Goal: Information Seeking & Learning: Get advice/opinions

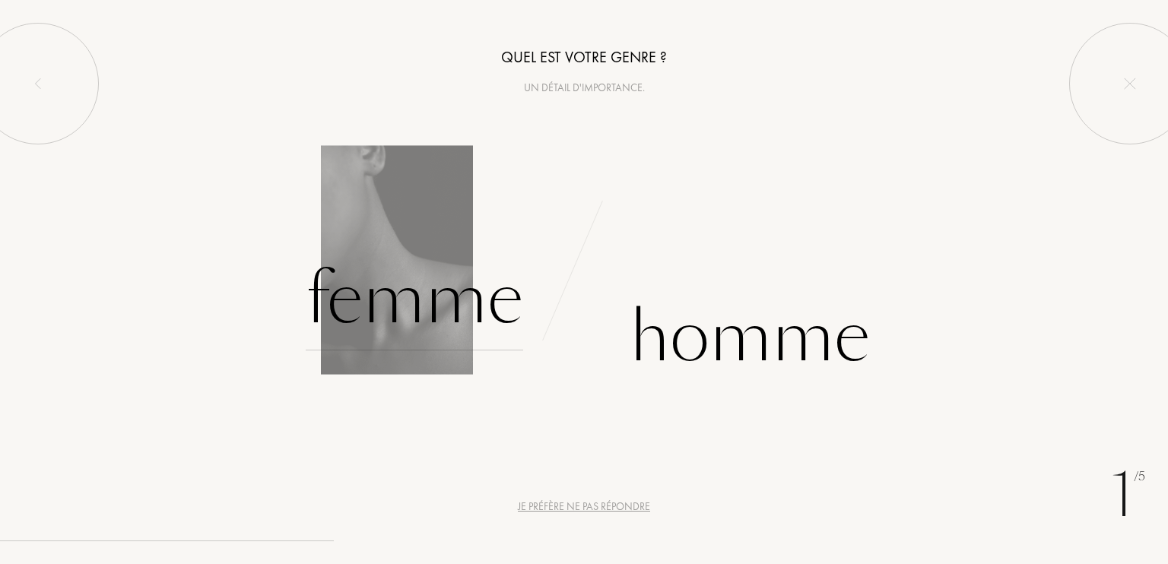
click at [459, 296] on div "Femme" at bounding box center [414, 299] width 217 height 103
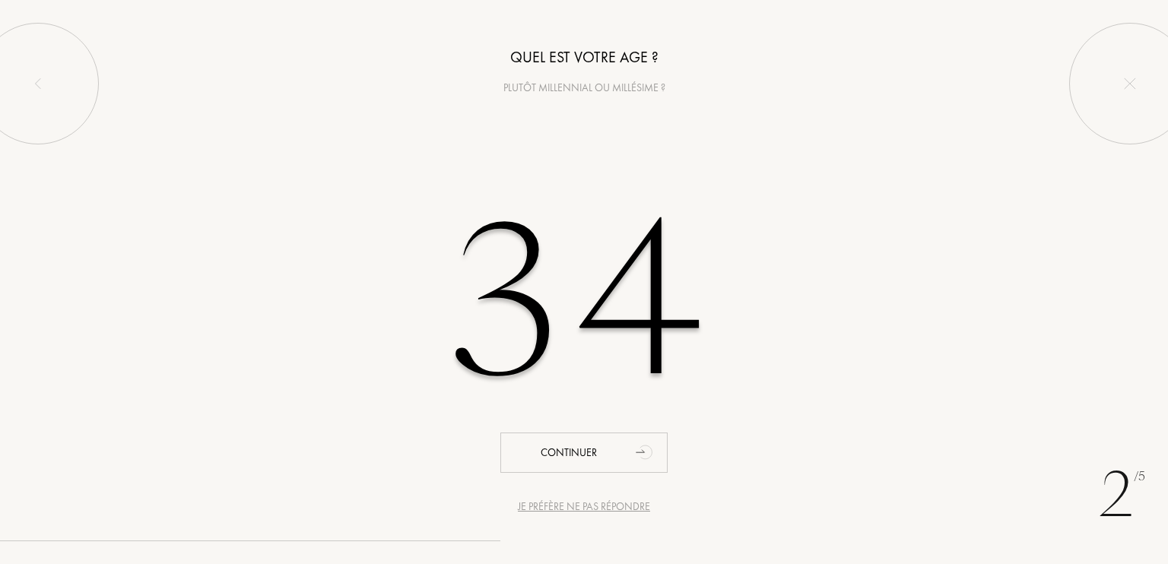
type input "34"
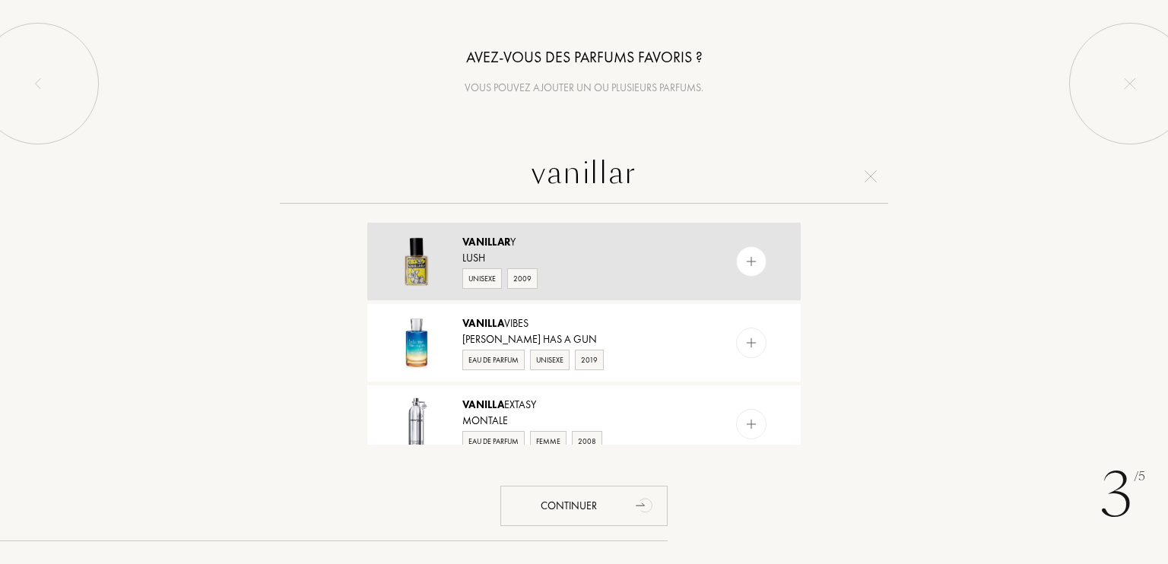
type input "vanillar"
click at [572, 268] on div "Unisexe 2009" at bounding box center [583, 277] width 242 height 23
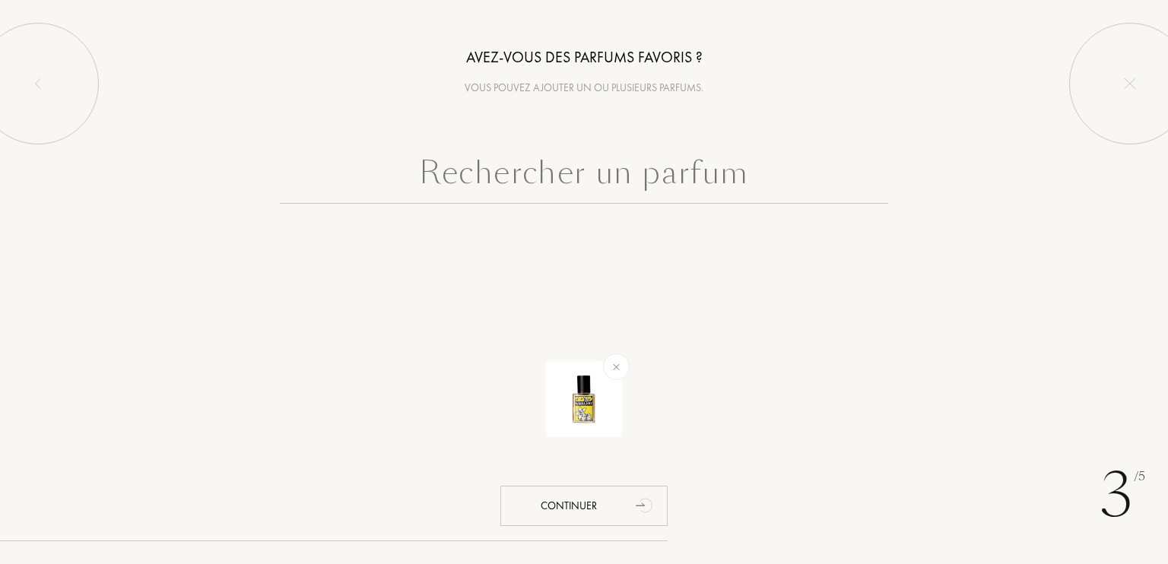
click at [594, 163] on input "text" at bounding box center [584, 176] width 608 height 55
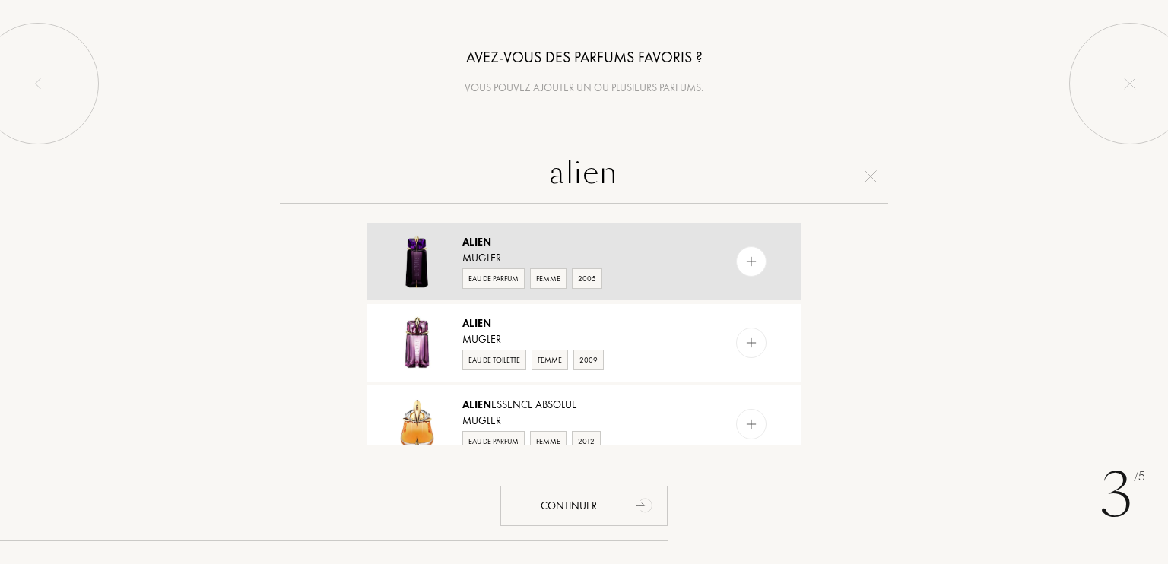
type input "alien"
click at [692, 277] on div "Eau de Parfum Femme 2005" at bounding box center [583, 277] width 242 height 23
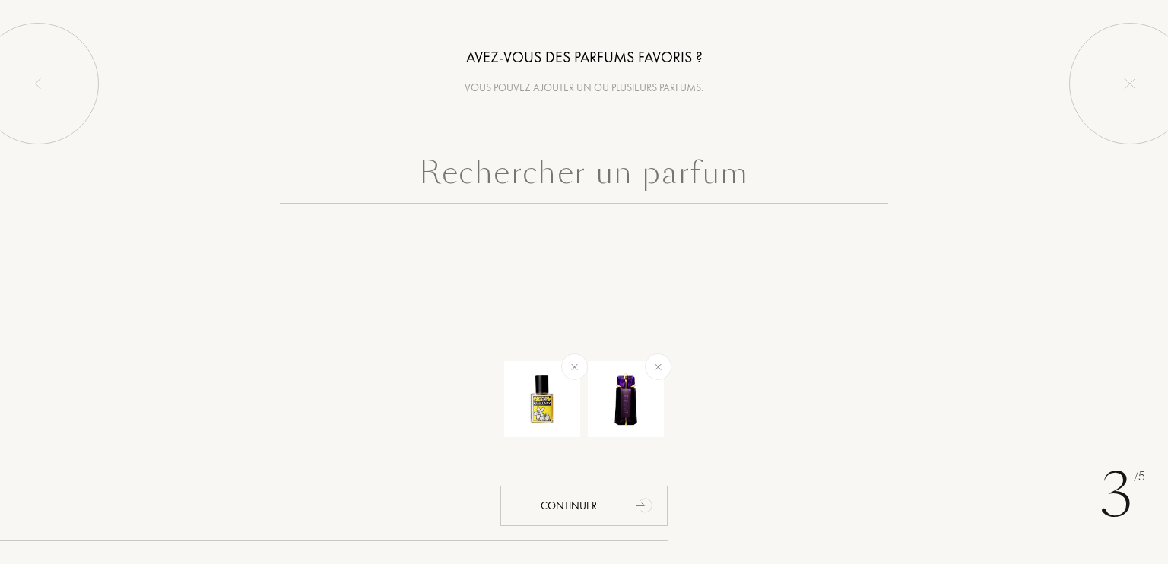
click at [701, 173] on input "text" at bounding box center [584, 176] width 608 height 55
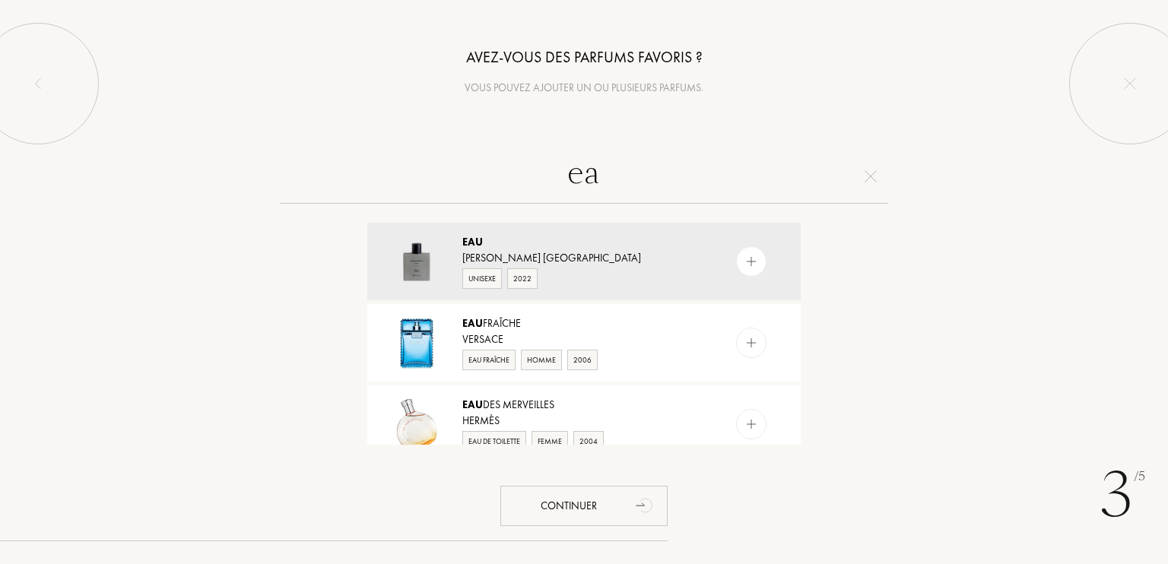
type input "e"
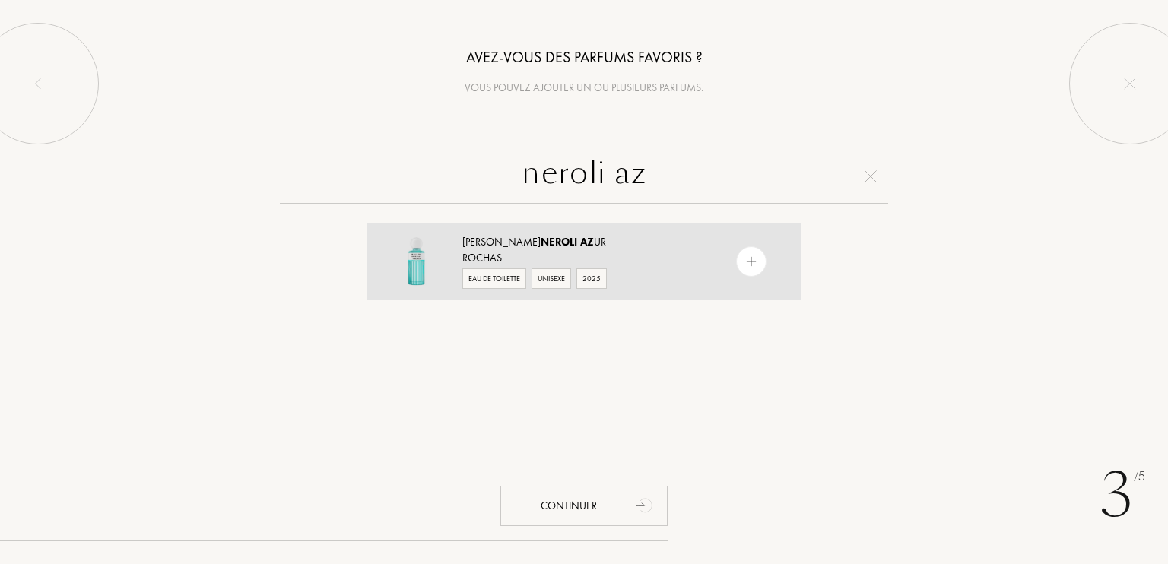
type input "neroli az"
click at [689, 272] on div "Eau de Toilette Unisexe 2025" at bounding box center [583, 277] width 242 height 23
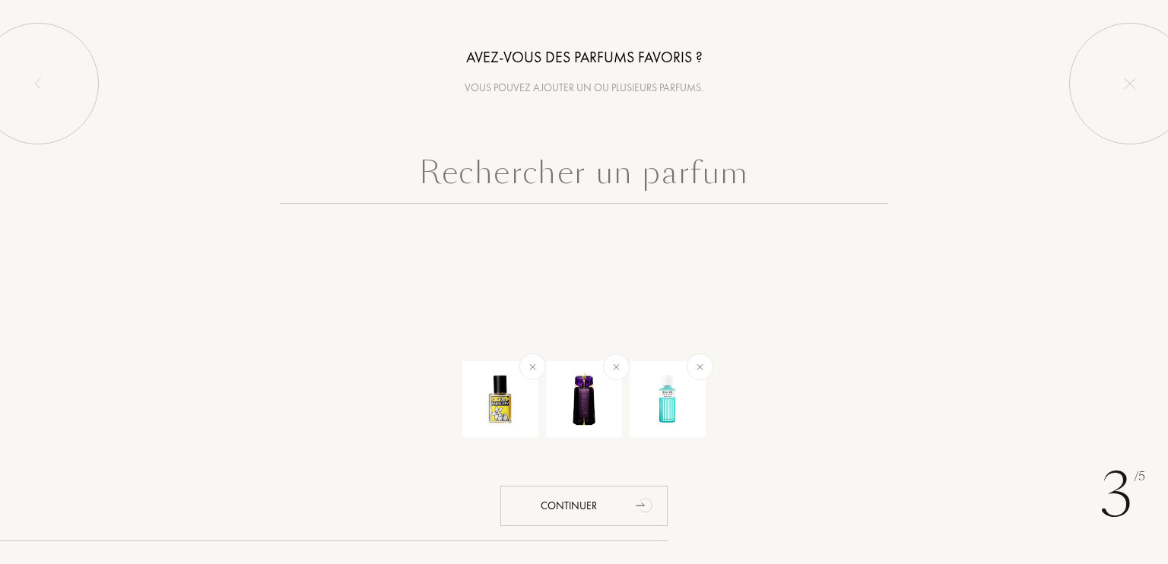
click at [686, 173] on input "text" at bounding box center [584, 176] width 608 height 55
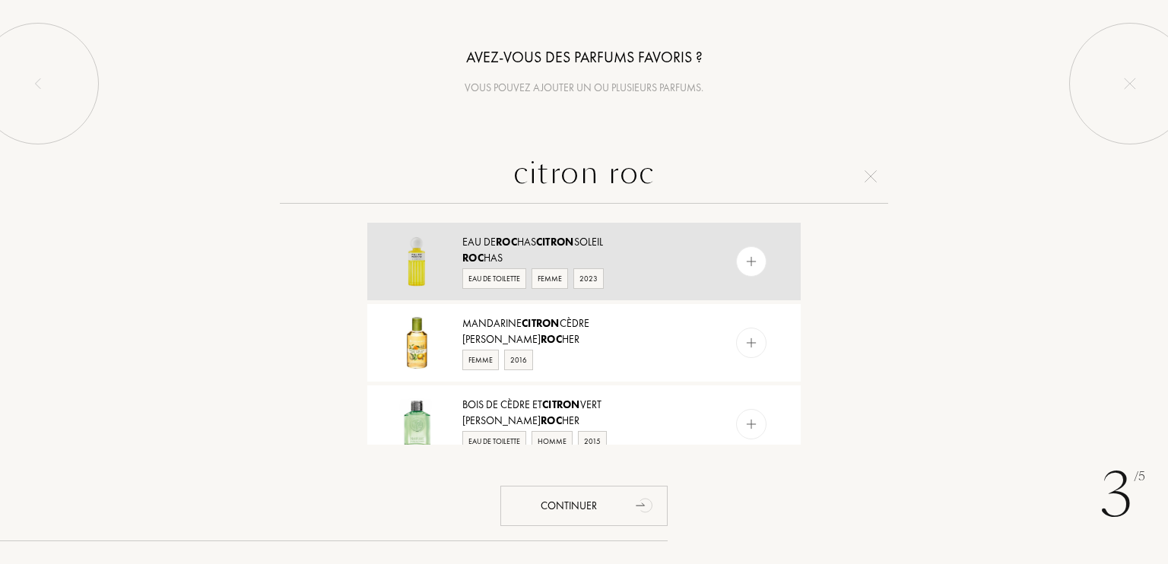
type input "citron roc"
click at [678, 264] on div "Roc has" at bounding box center [583, 258] width 242 height 16
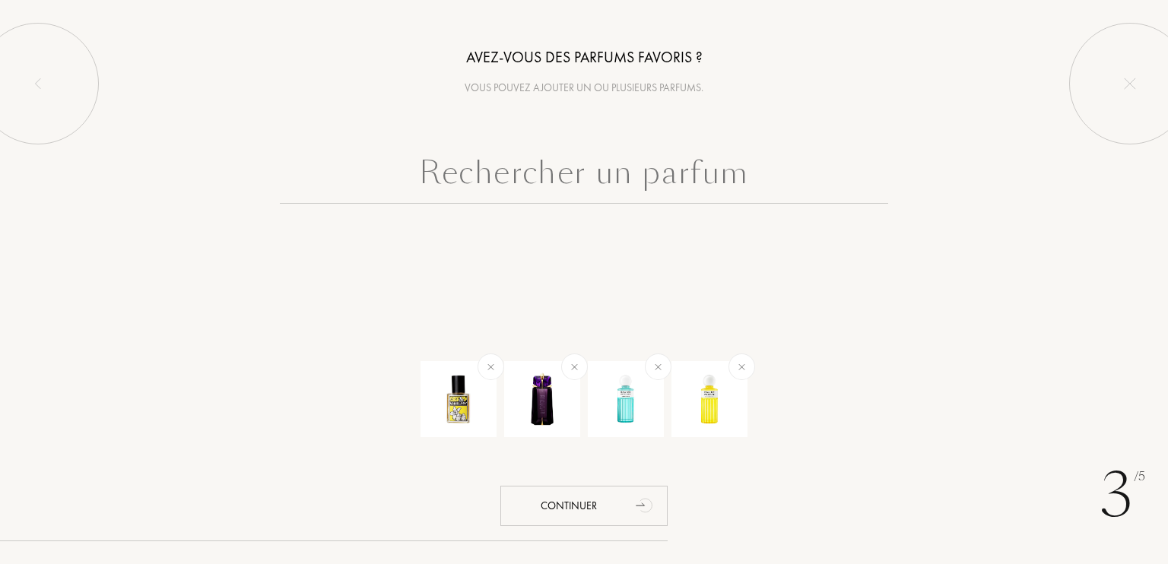
click at [649, 165] on input "text" at bounding box center [584, 176] width 608 height 55
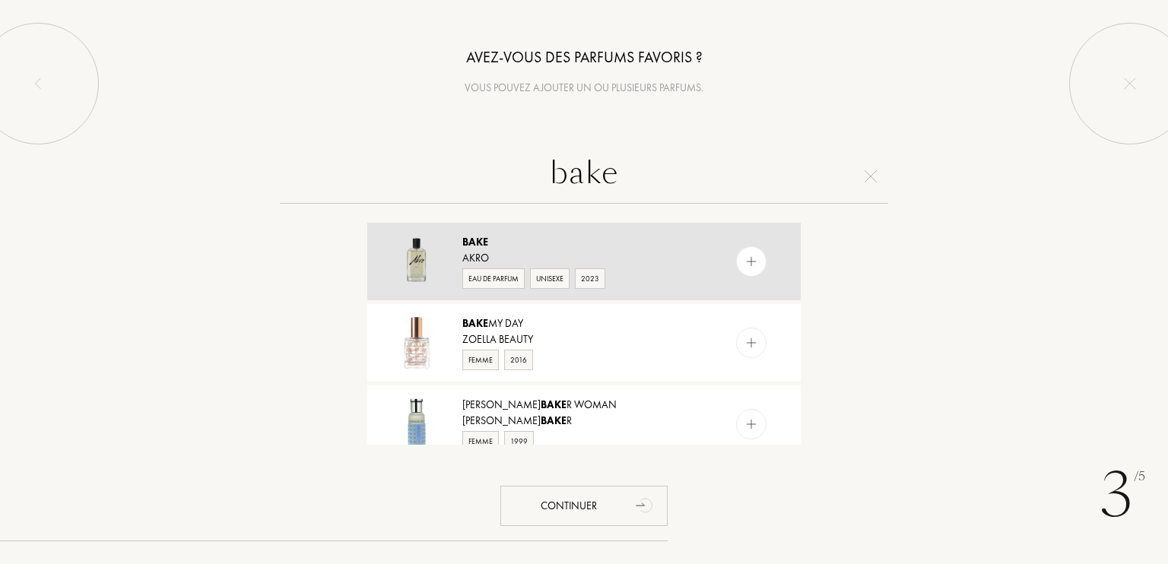
type input "bake"
click at [674, 246] on div "Bake" at bounding box center [583, 242] width 242 height 16
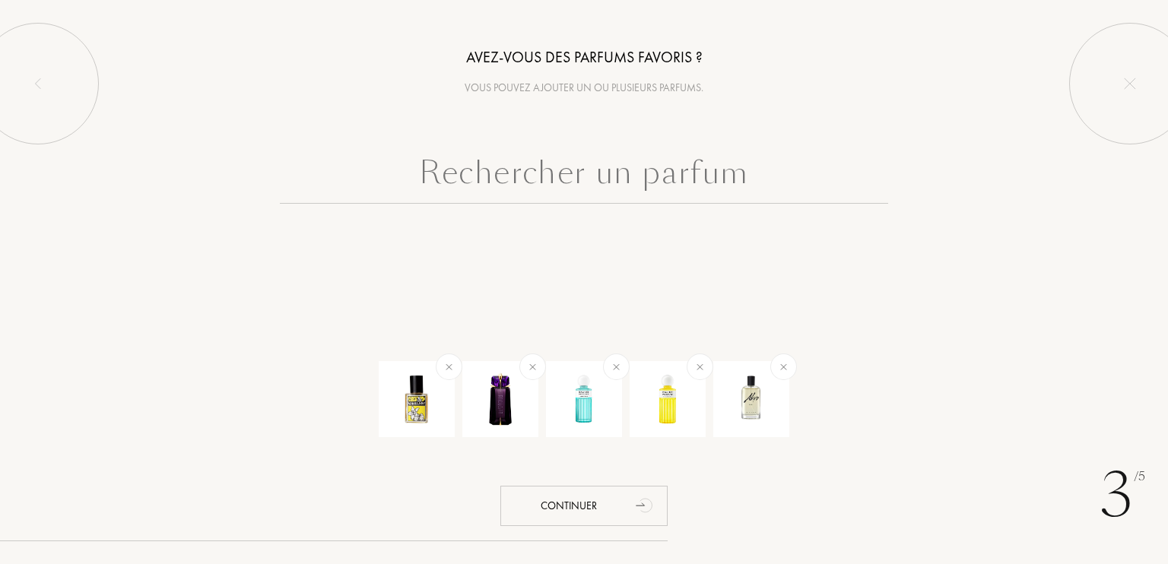
click at [694, 143] on div "Avez-vous des parfums favoris ? Vous pouvez ajouter un ou plusieurs parfums. Co…" at bounding box center [584, 140] width 1168 height 280
click at [691, 159] on input "text" at bounding box center [584, 176] width 608 height 55
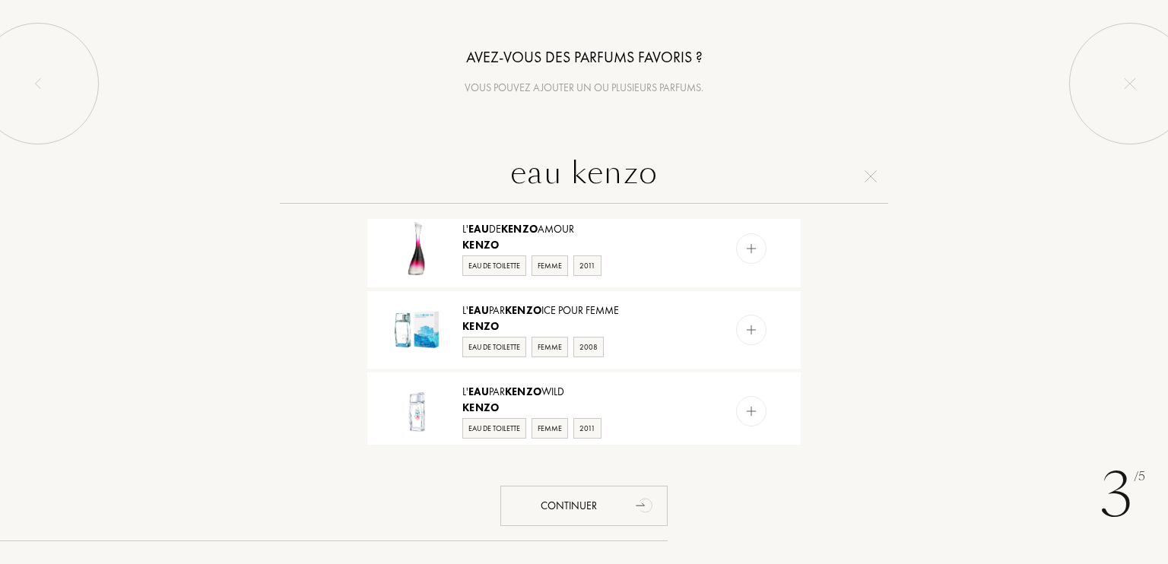
scroll to position [1426, 0]
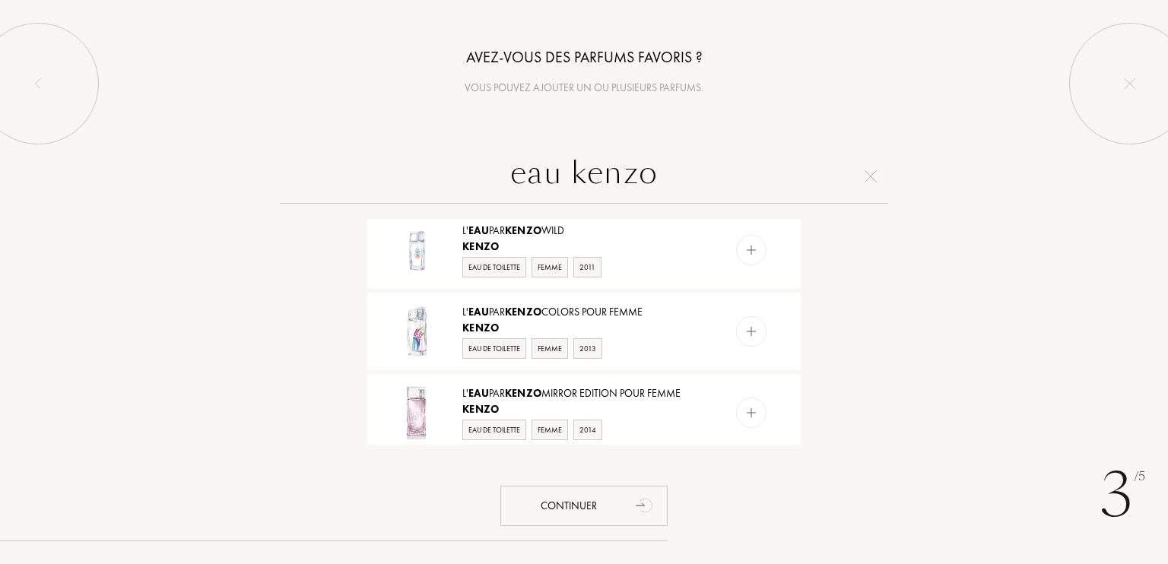
click at [636, 173] on input "eau kenzo" at bounding box center [584, 176] width 608 height 55
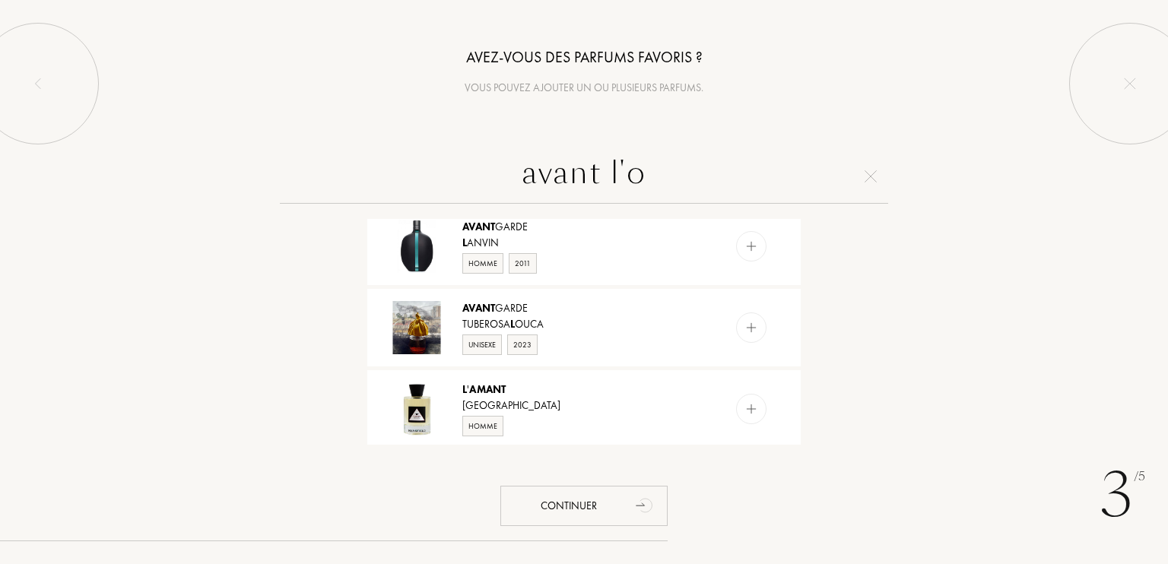
scroll to position [0, 0]
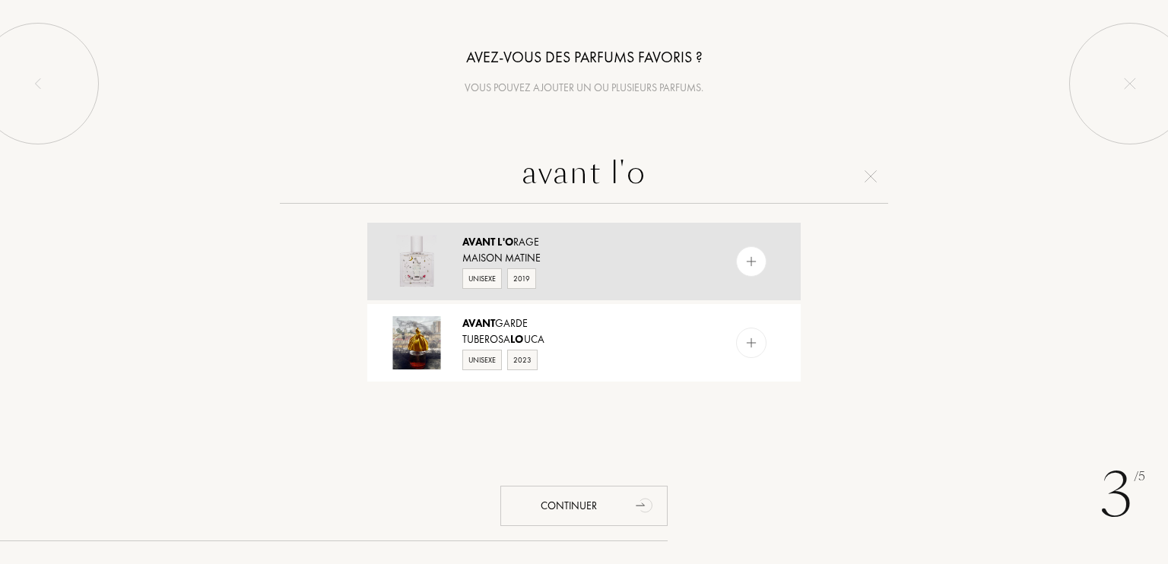
type input "avant l'o"
click at [657, 282] on div "Unisexe 2019" at bounding box center [583, 277] width 242 height 23
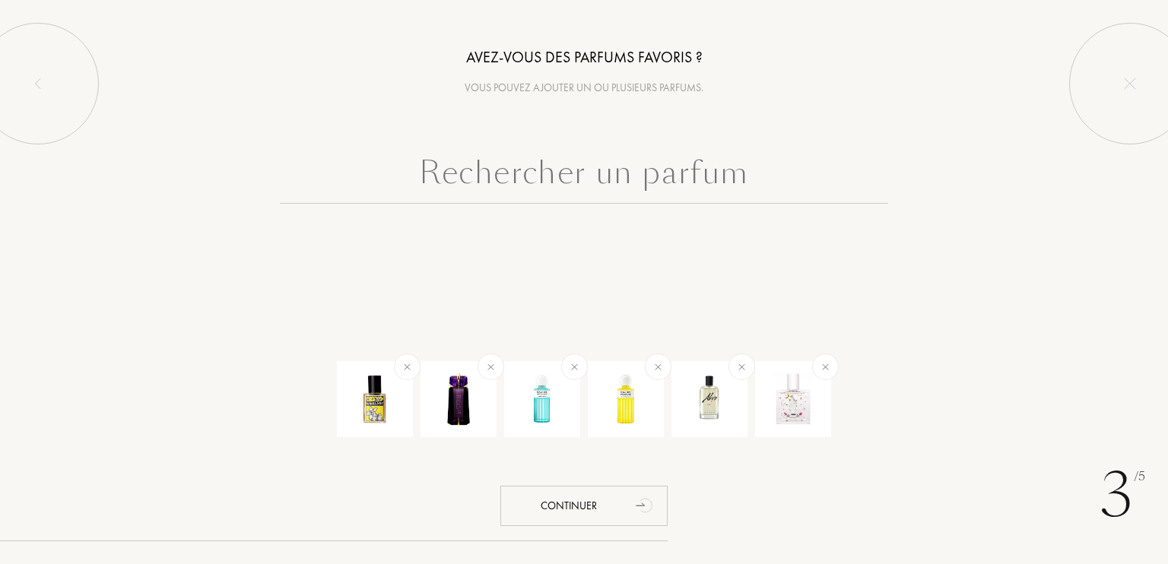
click at [660, 194] on input "text" at bounding box center [584, 176] width 608 height 55
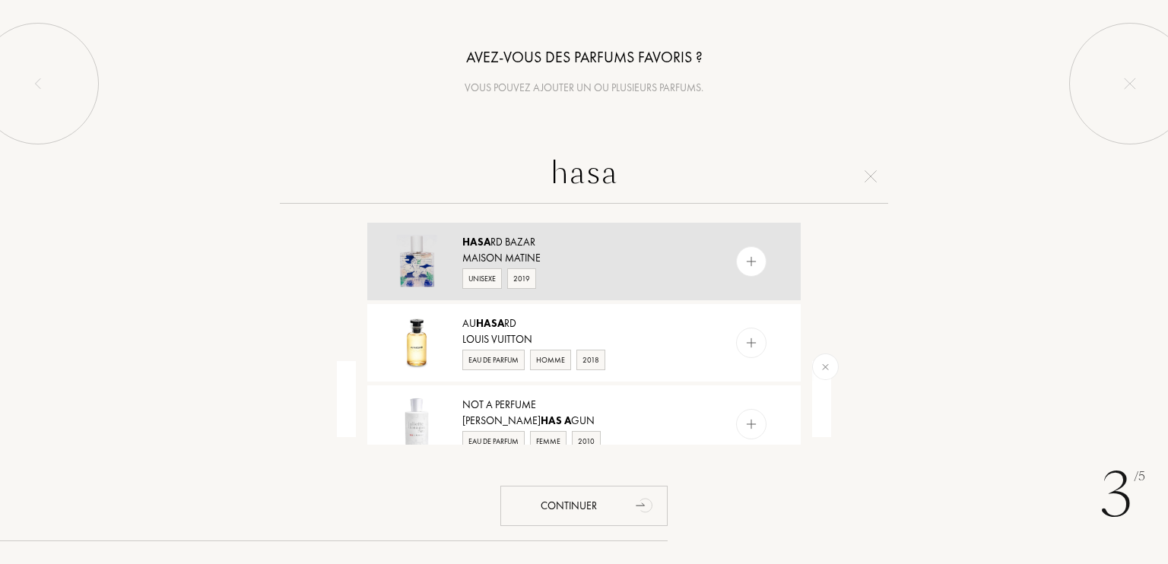
type input "hasa"
click at [689, 266] on div "Unisexe 2019" at bounding box center [583, 277] width 242 height 23
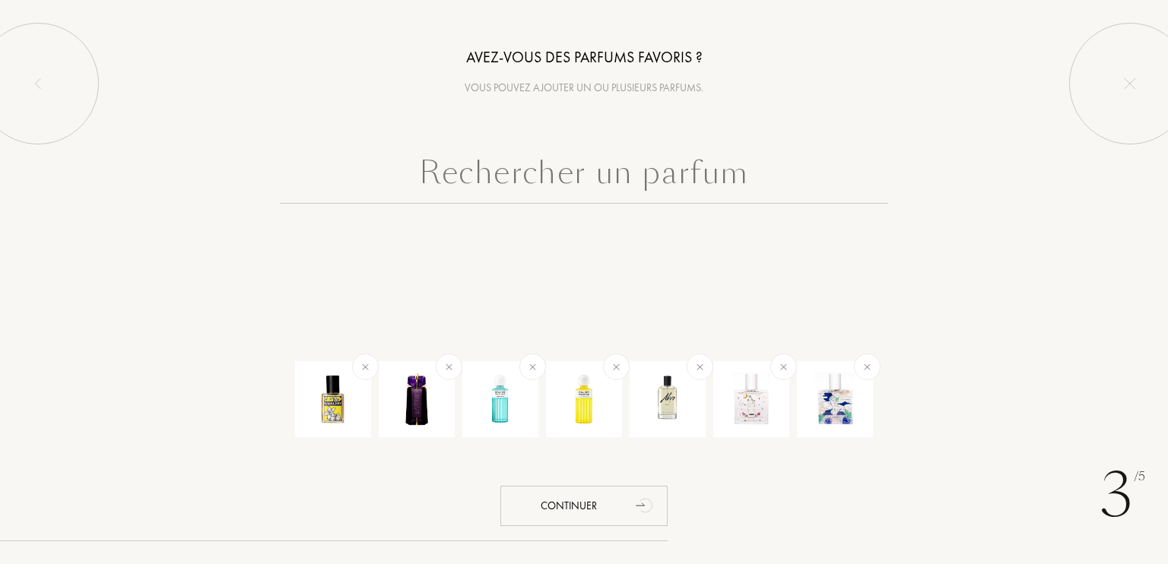
click at [690, 167] on input "text" at bounding box center [584, 176] width 608 height 55
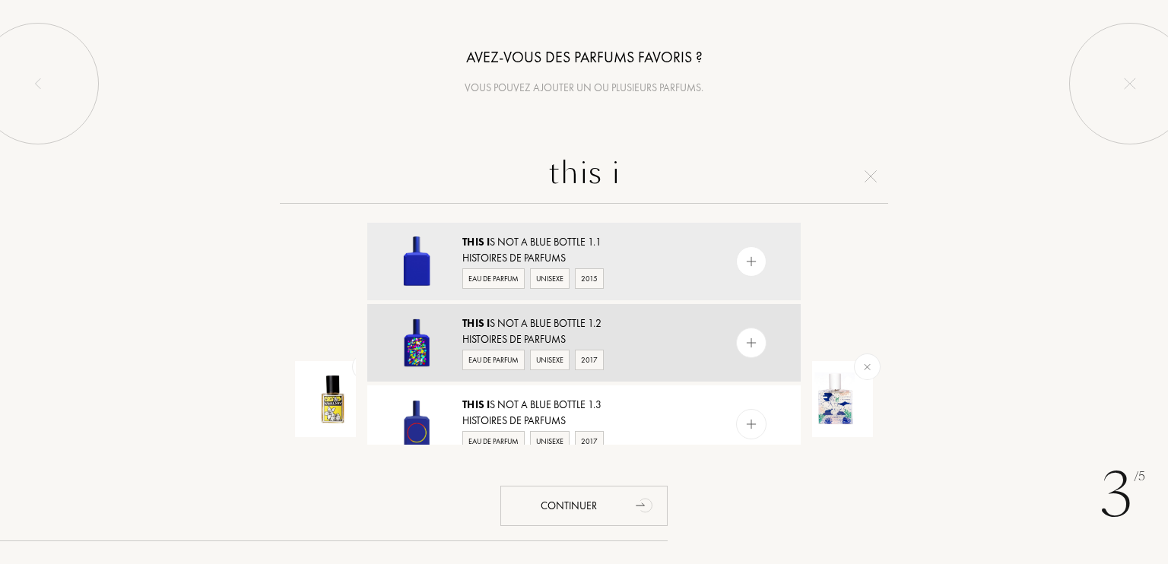
type input "this i"
click at [728, 335] on div "This i s Not a Blue Bottle 1.2 Histoires de Parfums Eau de Parfum Unisexe 2017" at bounding box center [583, 343] width 433 height 78
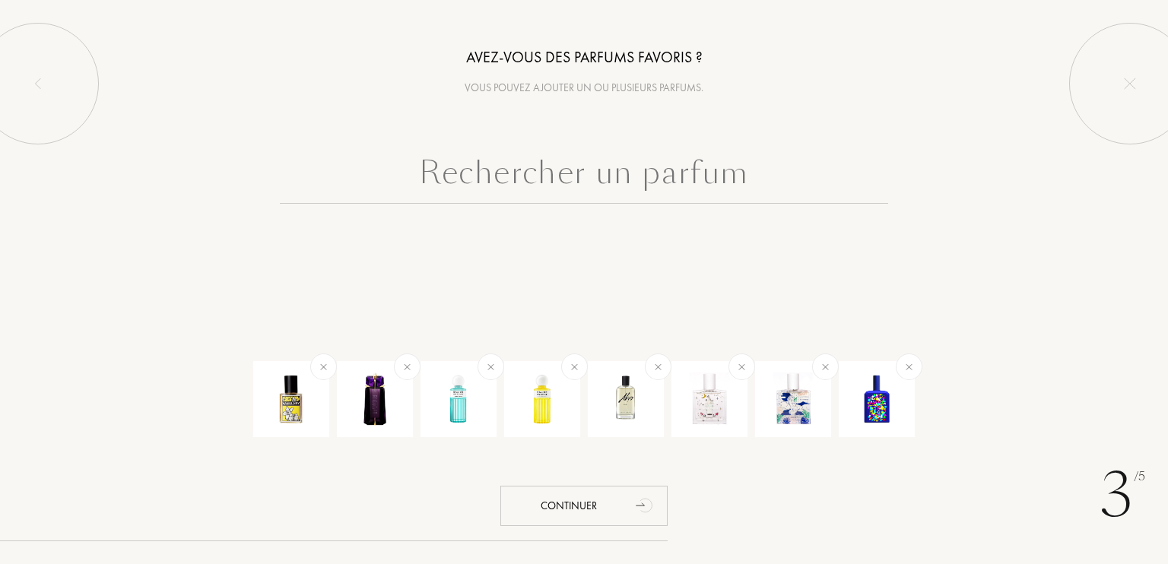
click at [699, 182] on input "text" at bounding box center [584, 176] width 608 height 55
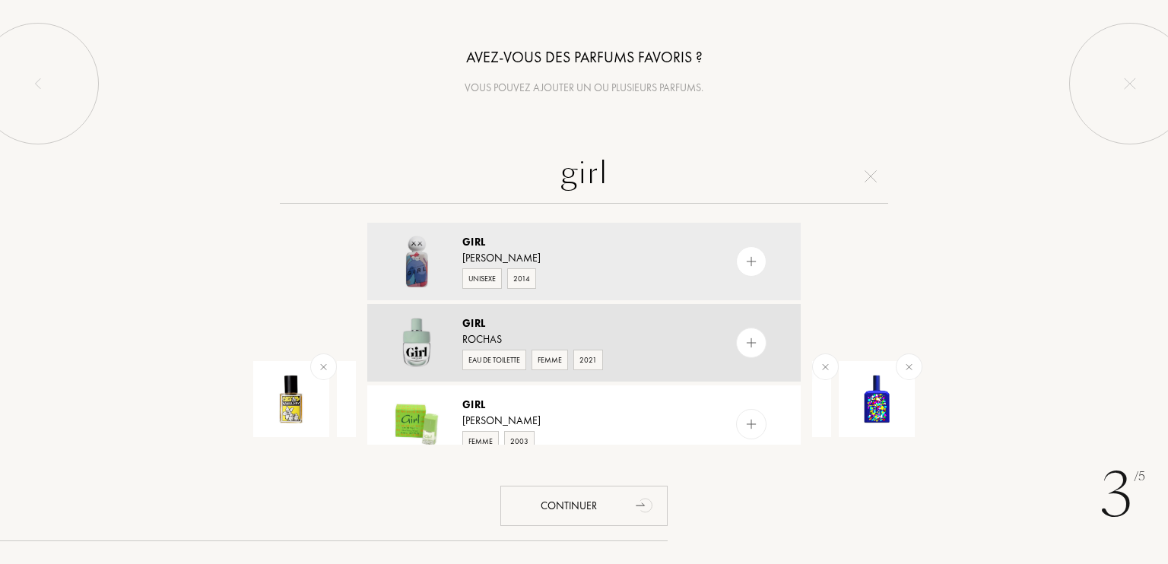
type input "girl"
click at [715, 353] on div "Girl Rochas Eau de Toilette Femme 2021" at bounding box center [583, 343] width 433 height 78
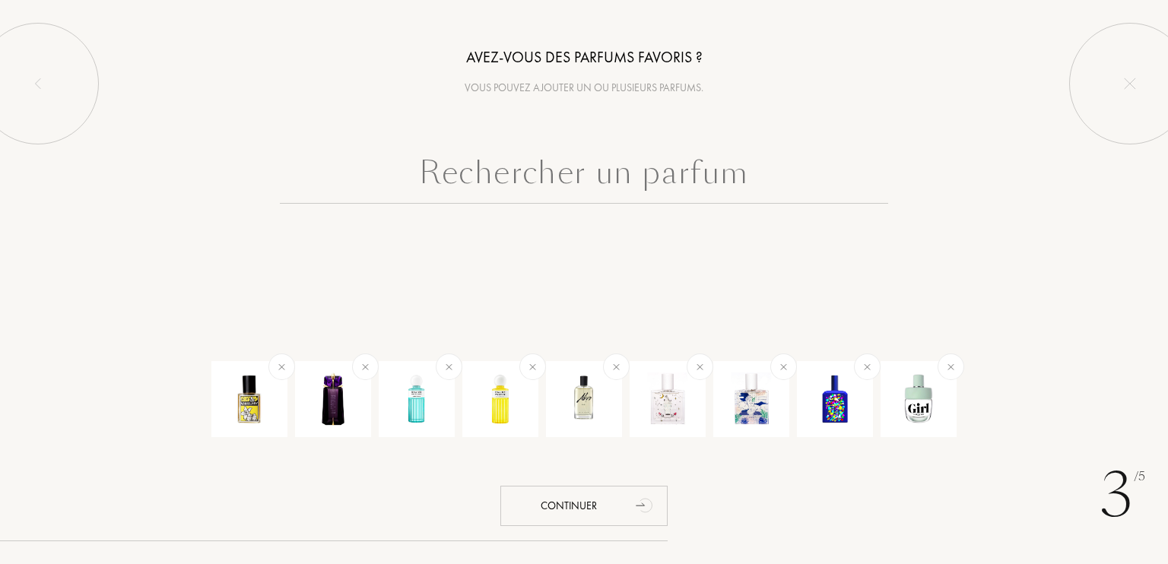
click at [614, 157] on input "text" at bounding box center [584, 176] width 608 height 55
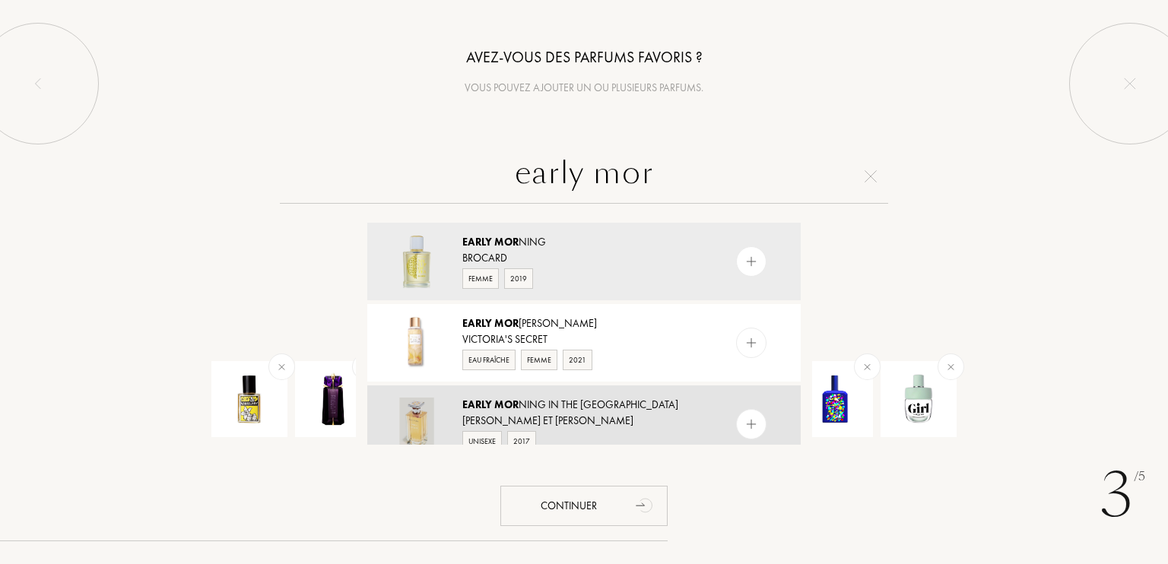
type input "early mor"
click at [634, 425] on div "Rose et Marius" at bounding box center [583, 421] width 242 height 16
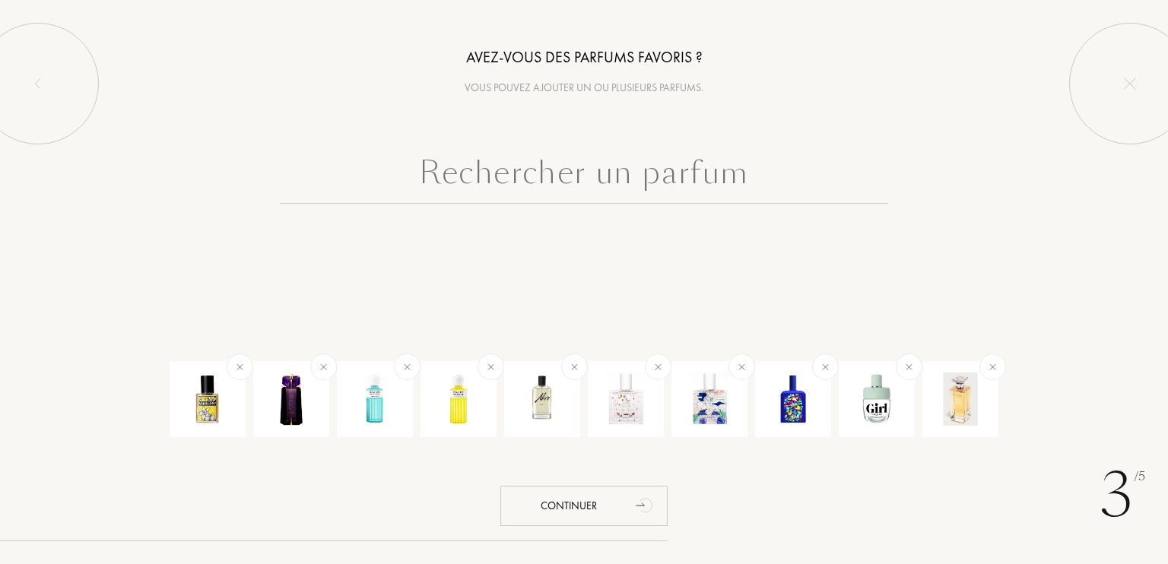
click at [639, 178] on input "text" at bounding box center [584, 176] width 608 height 55
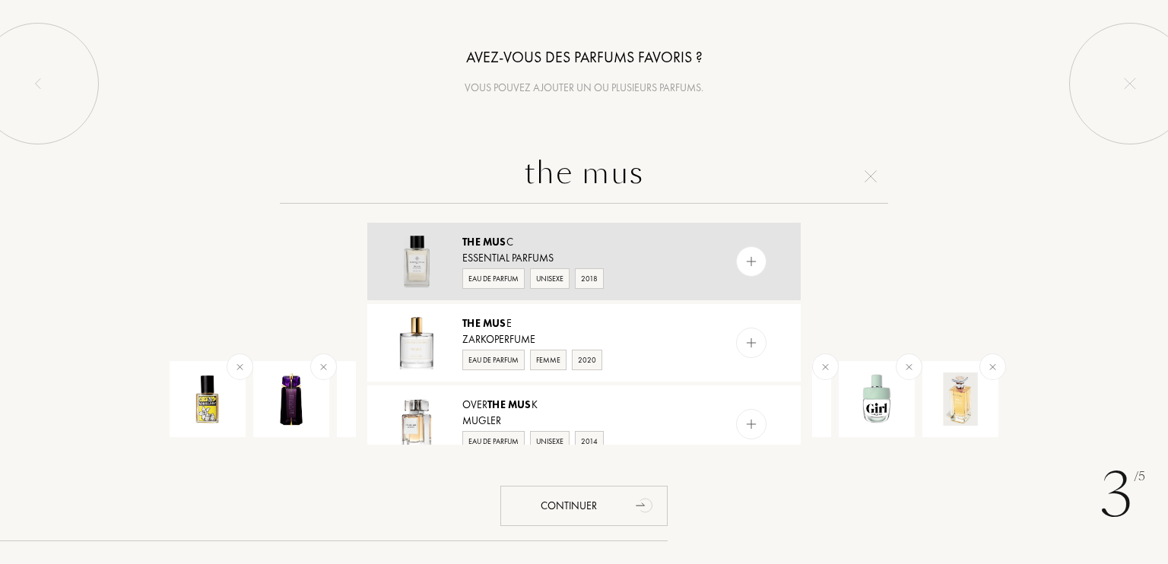
type input "the mus"
click at [648, 246] on div "The Mus c" at bounding box center [583, 242] width 242 height 16
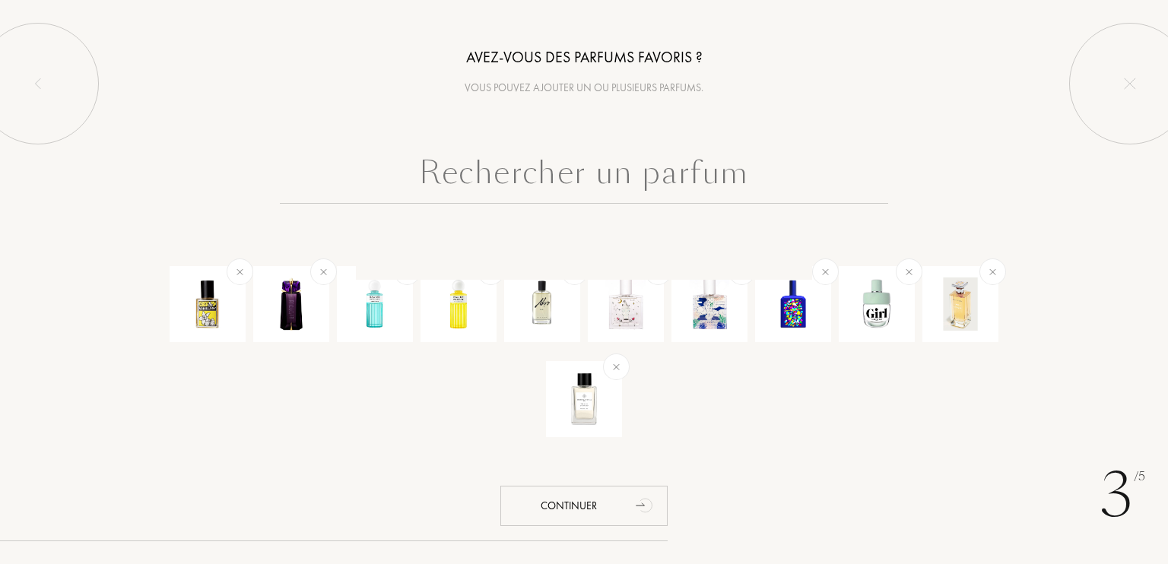
click at [650, 176] on input "text" at bounding box center [584, 176] width 608 height 55
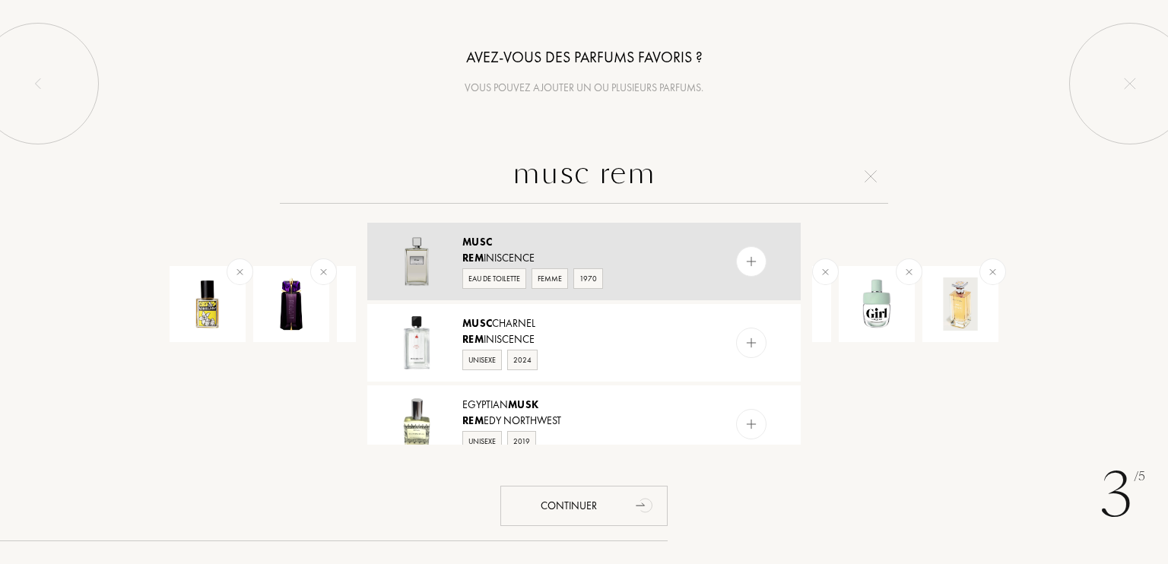
type input "musc rem"
click at [645, 271] on div "Eau de Toilette Femme 1970" at bounding box center [583, 277] width 242 height 23
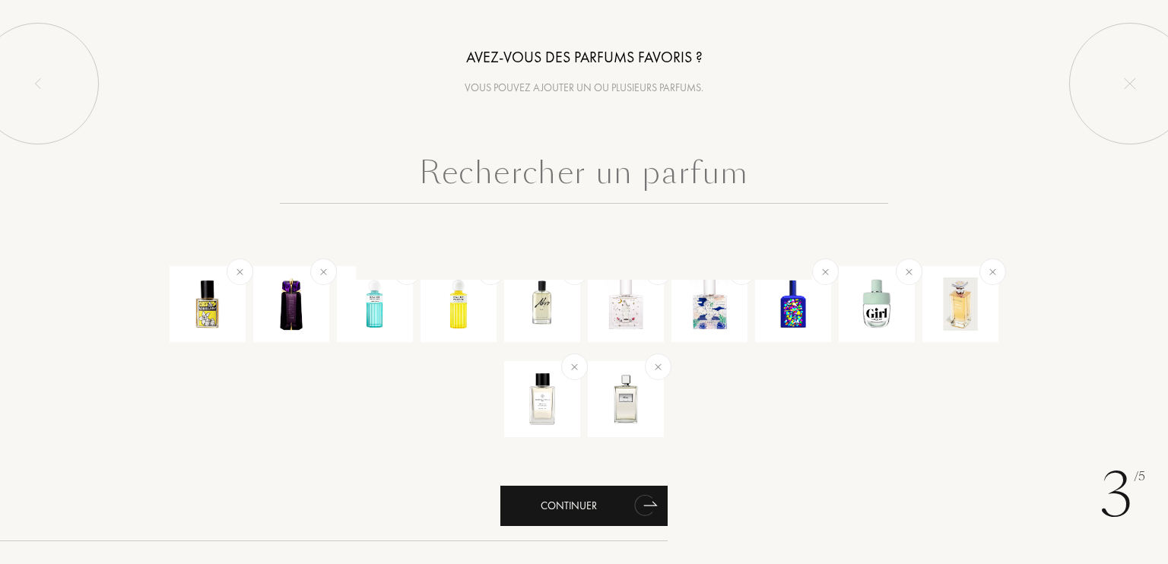
click at [632, 518] on icon "animation" at bounding box center [645, 505] width 30 height 30
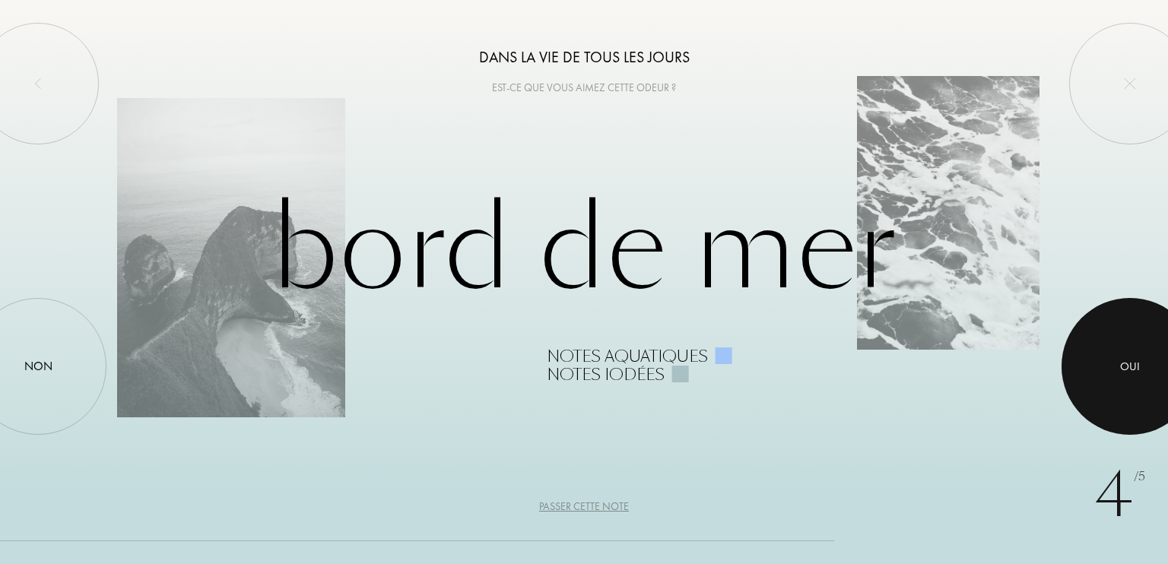
click at [1148, 347] on div at bounding box center [1129, 366] width 137 height 137
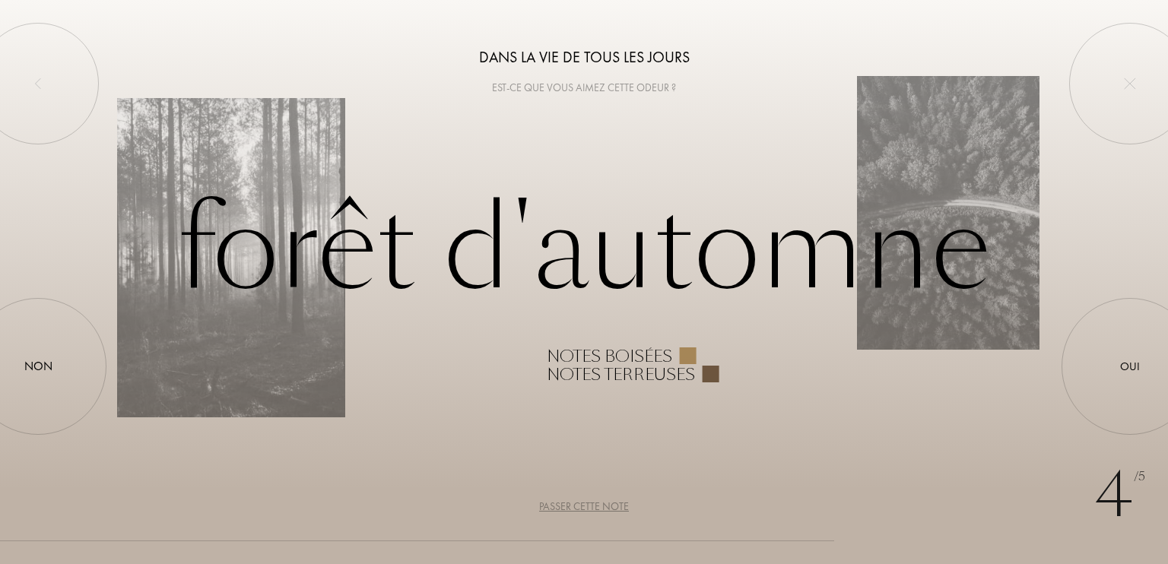
click at [624, 503] on div "Passer cette note" at bounding box center [584, 507] width 90 height 16
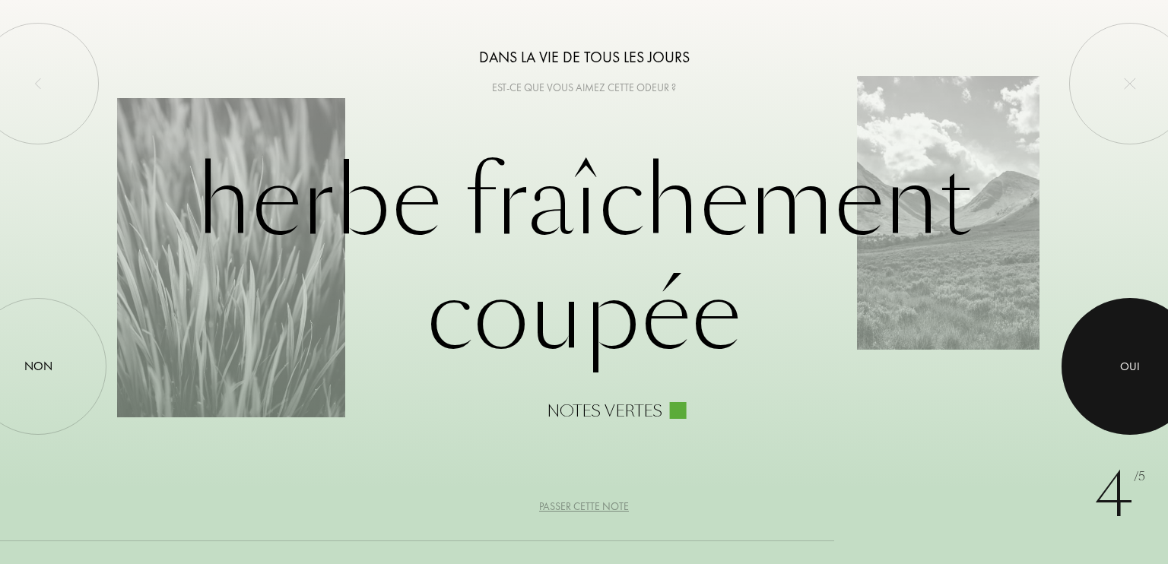
click at [1167, 339] on div at bounding box center [1129, 366] width 137 height 137
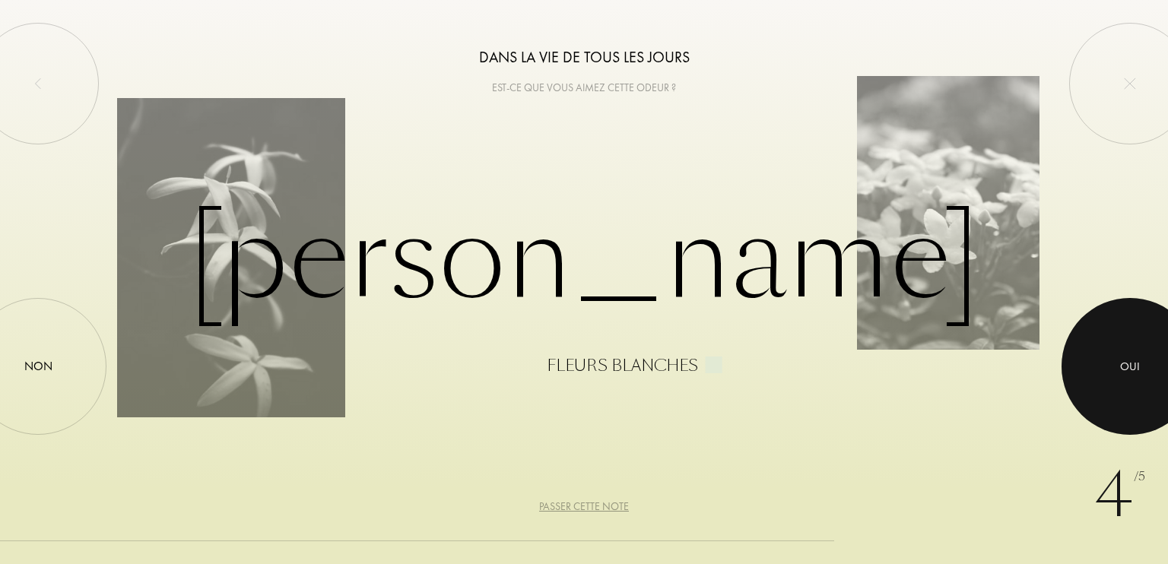
click at [1167, 339] on div at bounding box center [1129, 366] width 137 height 137
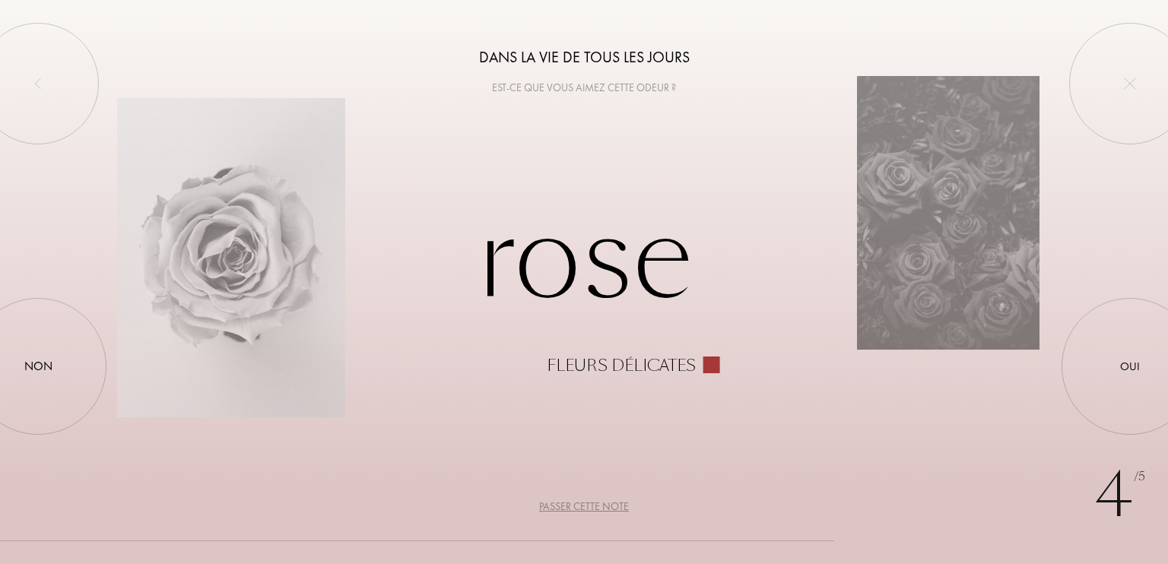
click at [569, 514] on div "Passer cette note" at bounding box center [584, 507] width 90 height 16
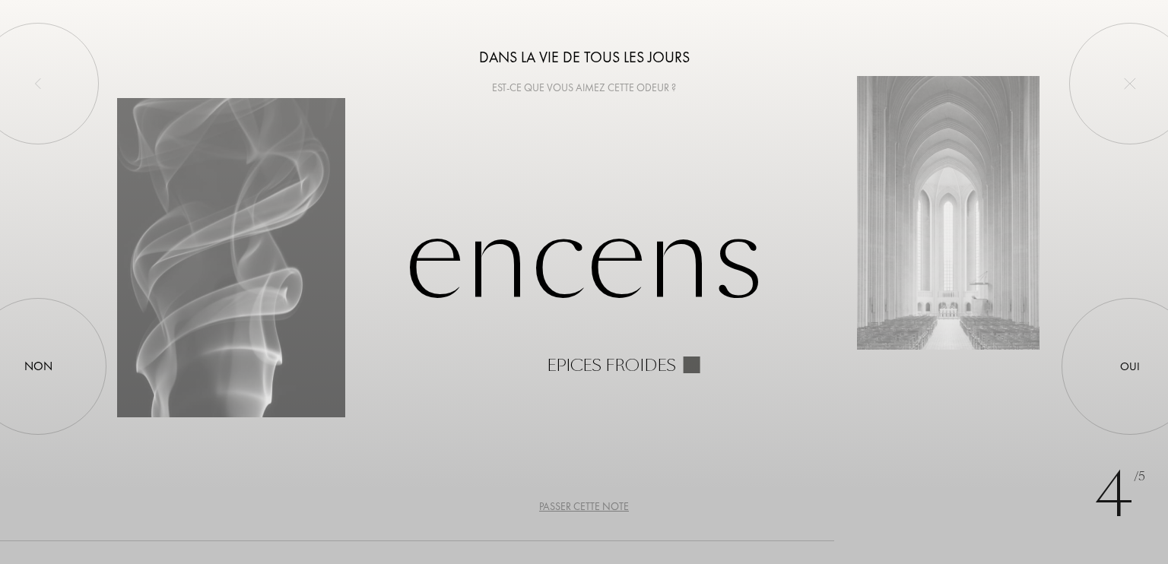
click at [607, 510] on div "Passer cette note" at bounding box center [584, 507] width 90 height 16
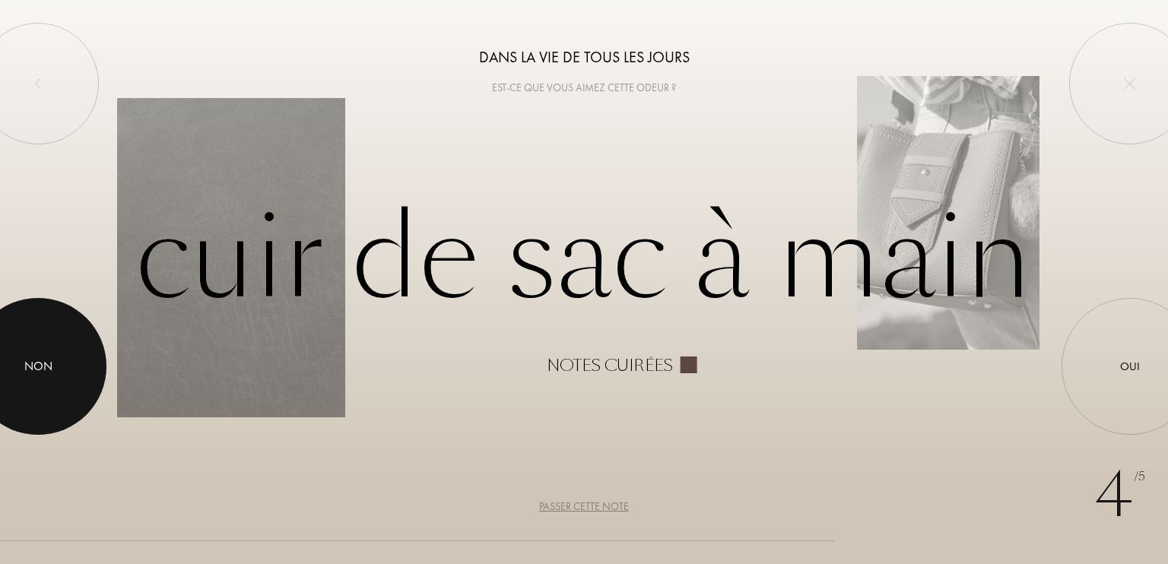
click at [24, 328] on div at bounding box center [38, 366] width 137 height 137
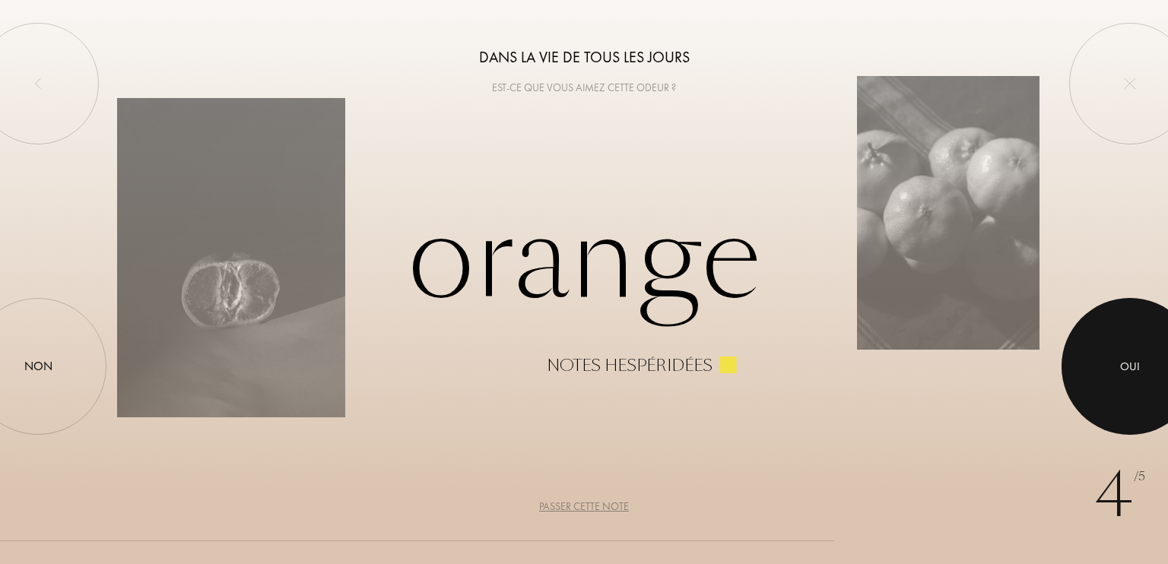
click at [1156, 328] on div at bounding box center [1129, 366] width 137 height 137
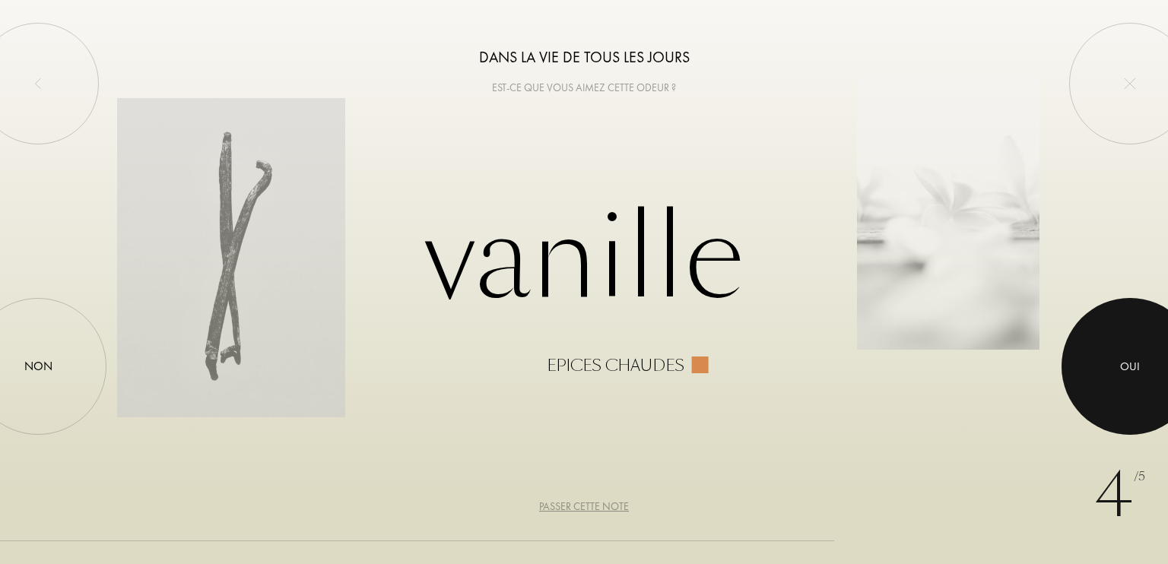
click at [1156, 328] on div at bounding box center [1129, 366] width 137 height 137
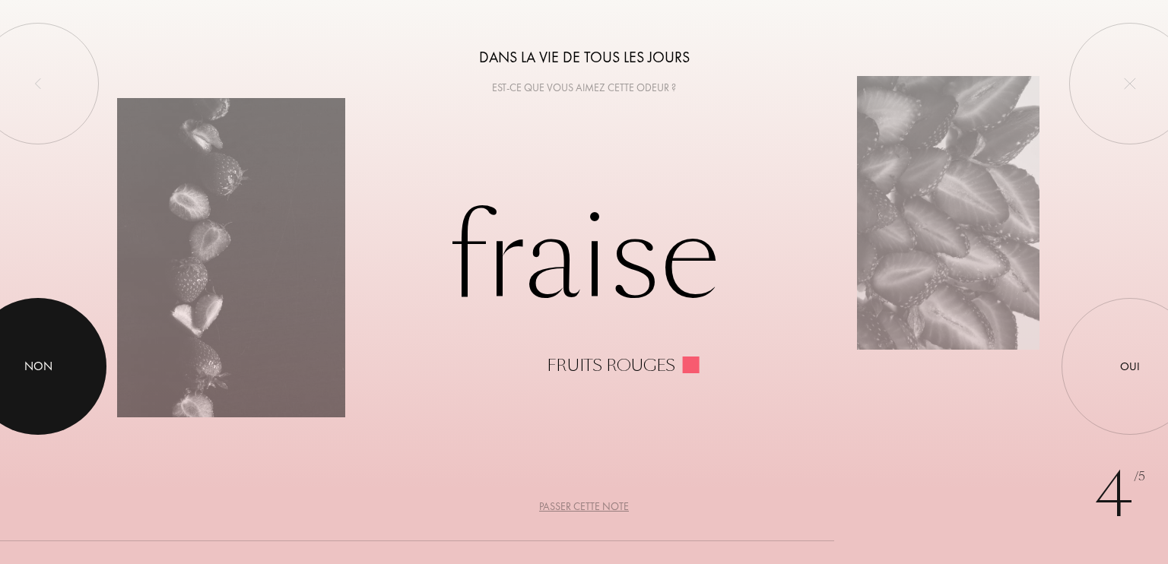
click at [4, 343] on div at bounding box center [38, 366] width 137 height 137
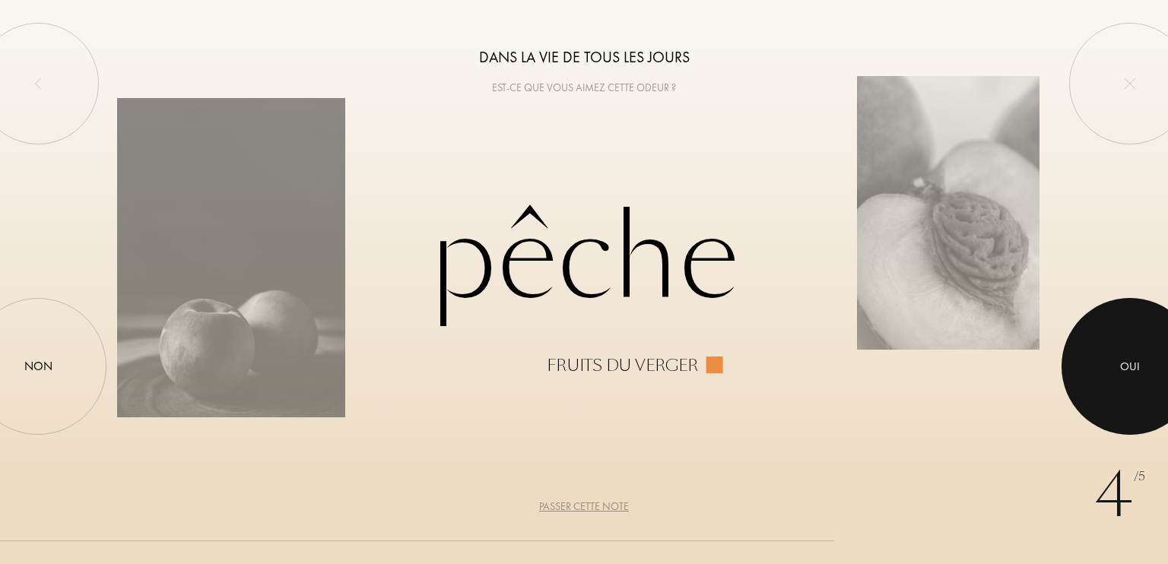
click at [1072, 382] on div at bounding box center [1129, 366] width 137 height 137
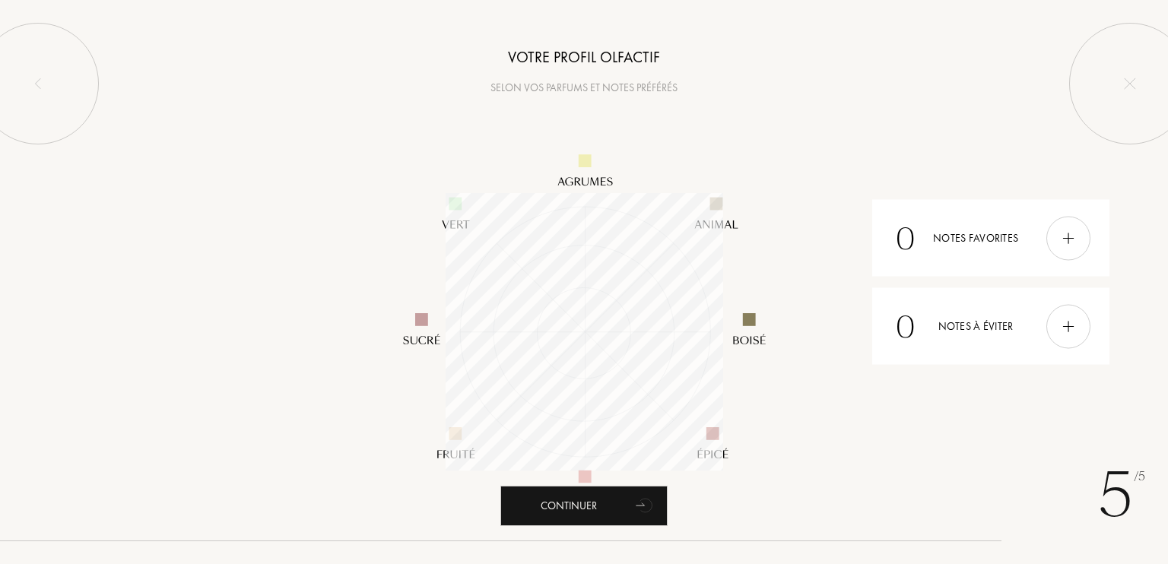
scroll to position [277, 277]
click at [1064, 335] on img at bounding box center [1068, 326] width 17 height 17
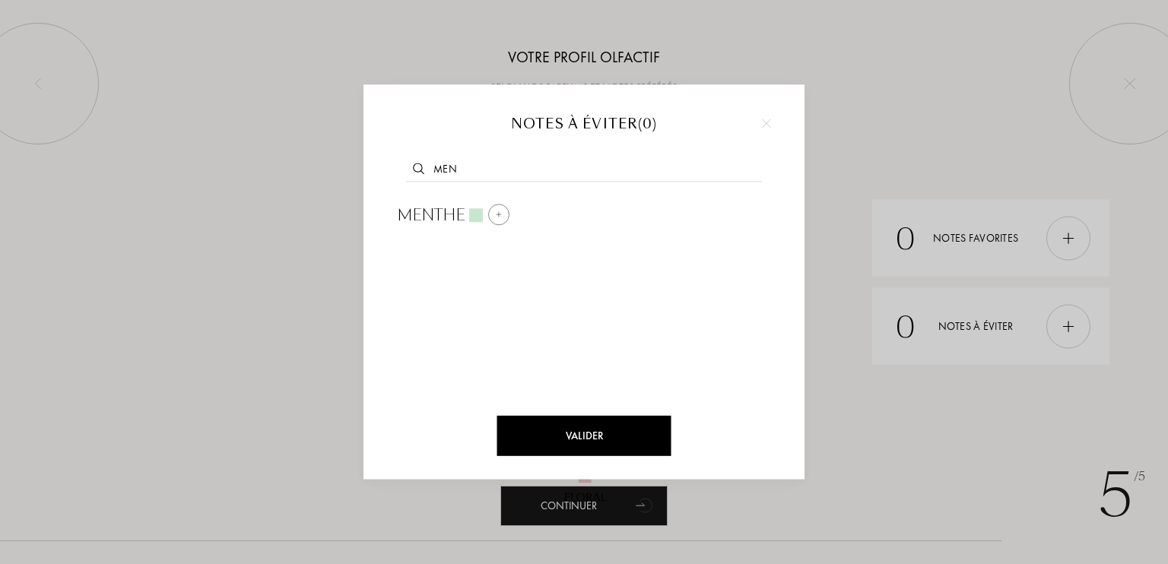
type input "men"
click at [507, 210] on div at bounding box center [498, 214] width 21 height 21
click at [582, 431] on div "Valider" at bounding box center [584, 436] width 174 height 40
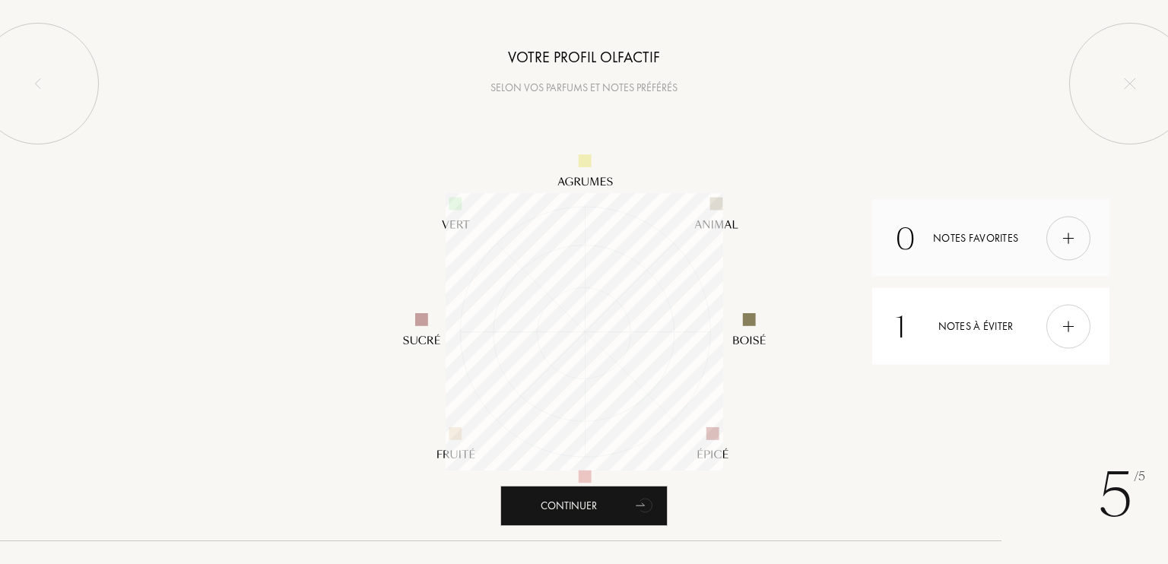
click at [1070, 227] on div at bounding box center [1068, 238] width 44 height 44
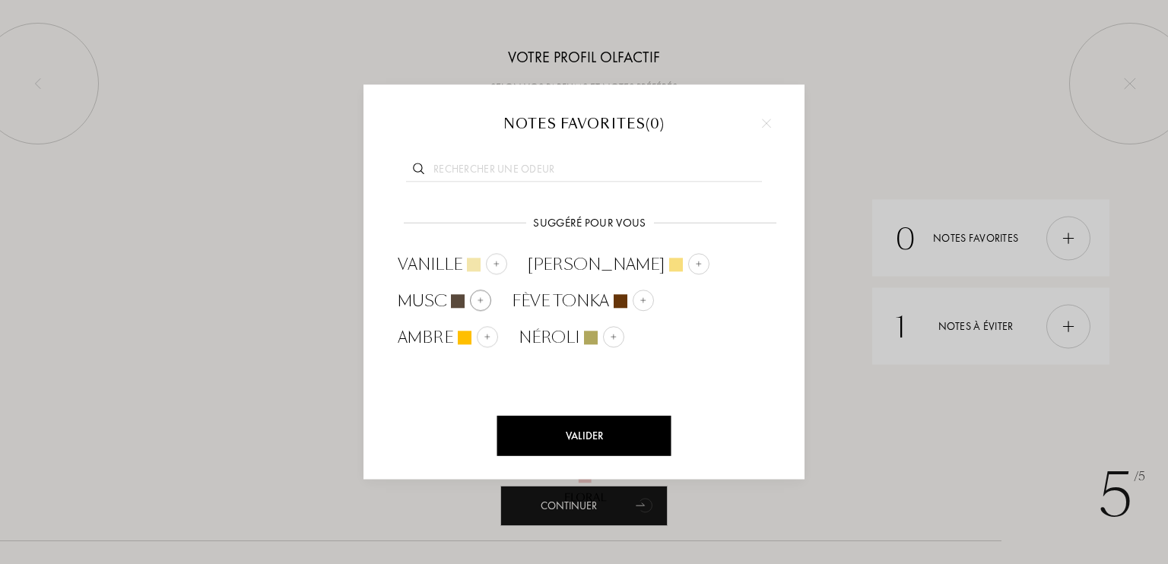
click at [491, 290] on div at bounding box center [480, 300] width 21 height 21
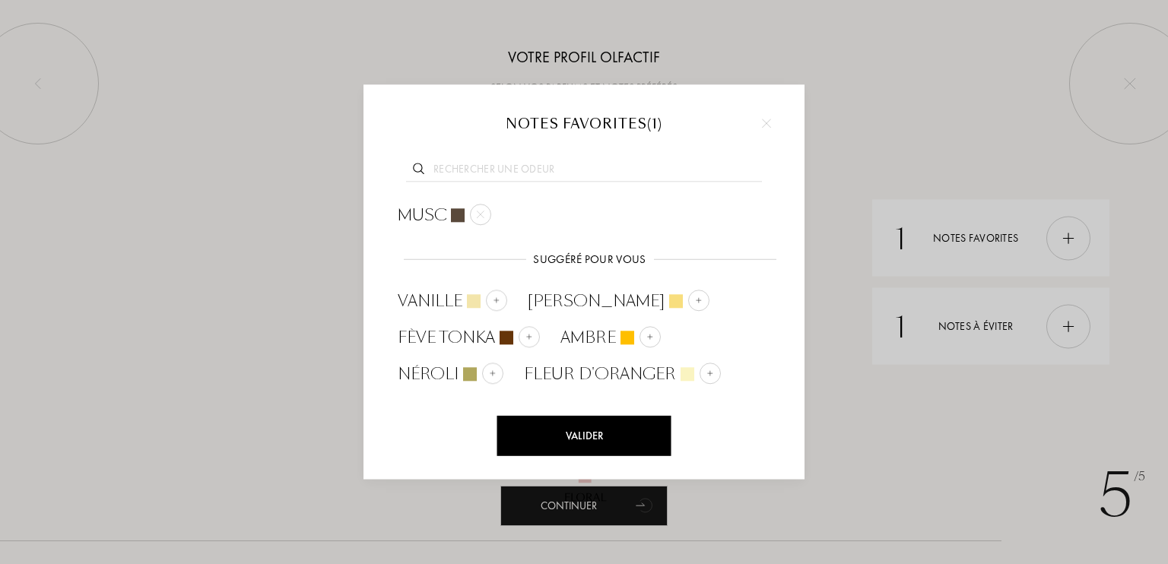
click at [855, 459] on div at bounding box center [584, 282] width 1168 height 564
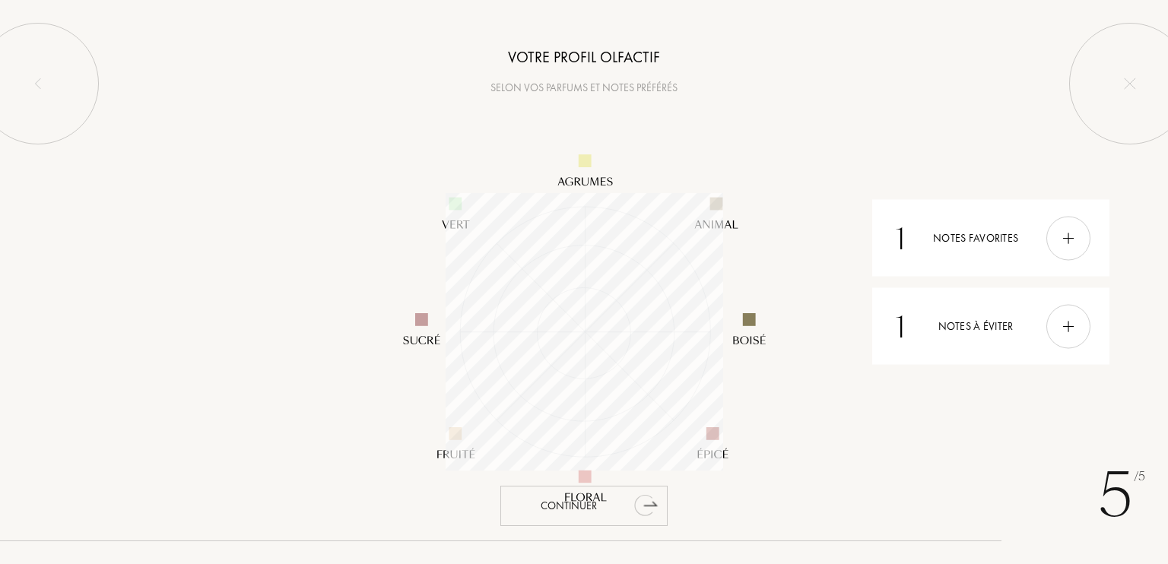
click at [601, 504] on div "Continuer" at bounding box center [583, 506] width 167 height 40
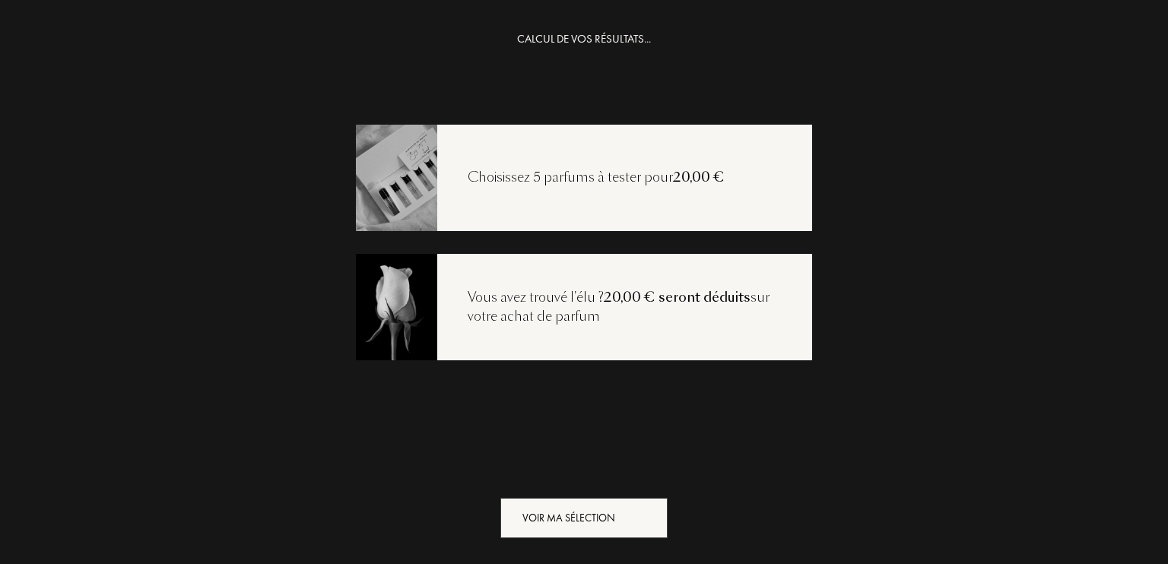
click at [601, 504] on div "Voir ma sélection" at bounding box center [583, 518] width 167 height 40
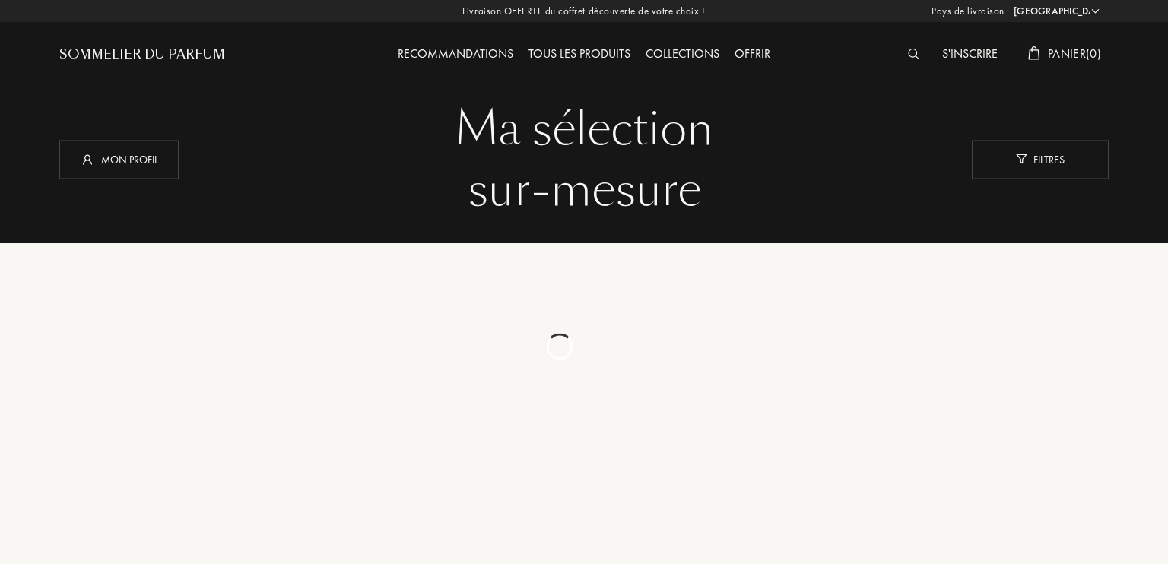
select select "FR"
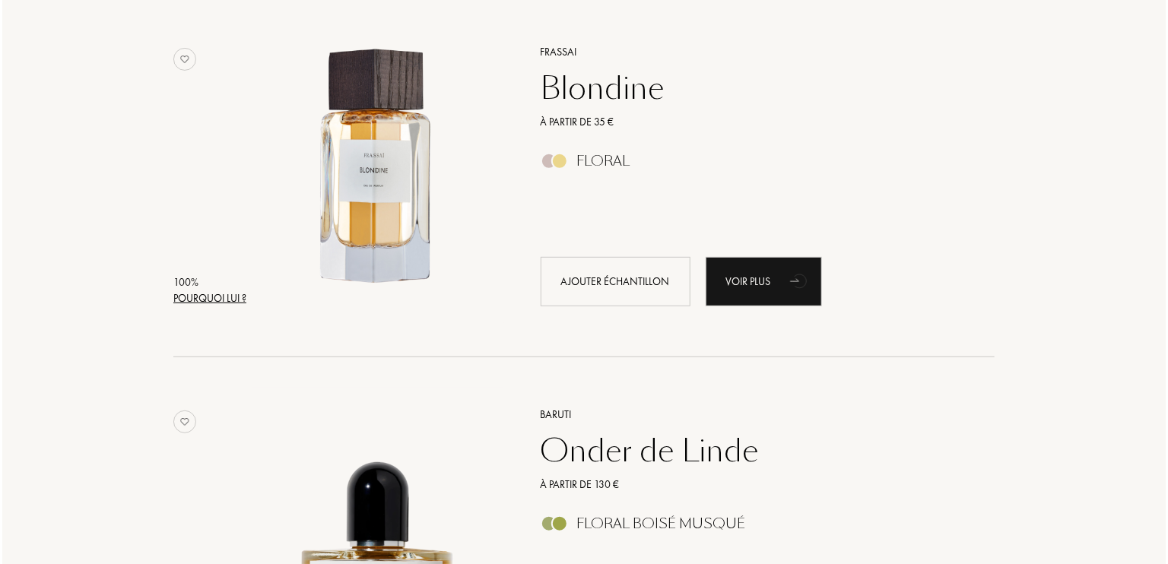
scroll to position [246, 0]
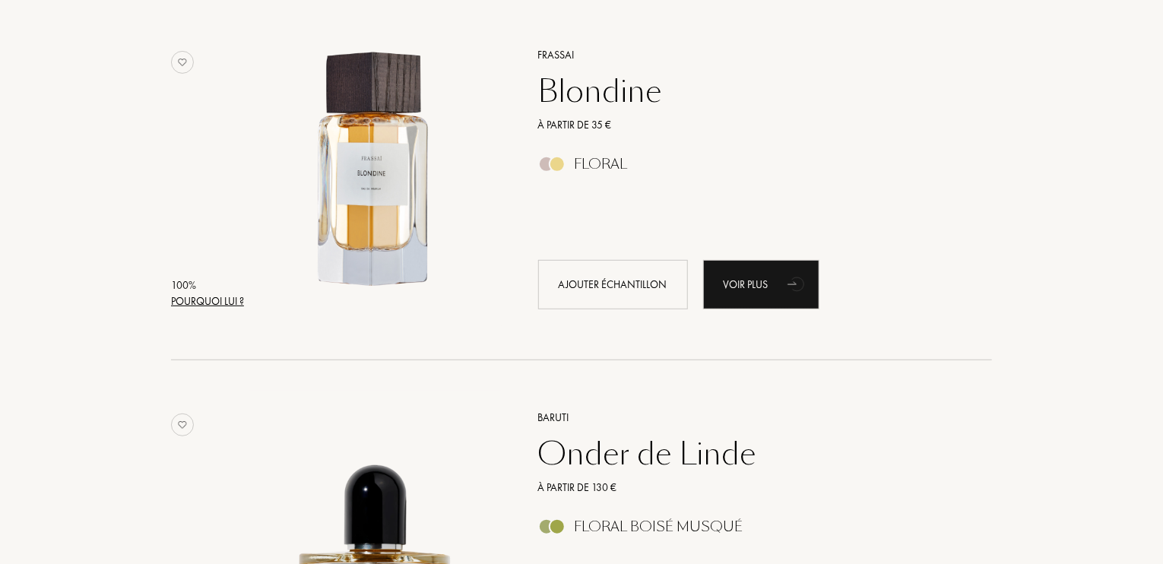
click at [236, 296] on div "Pourquoi lui ?" at bounding box center [207, 301] width 73 height 16
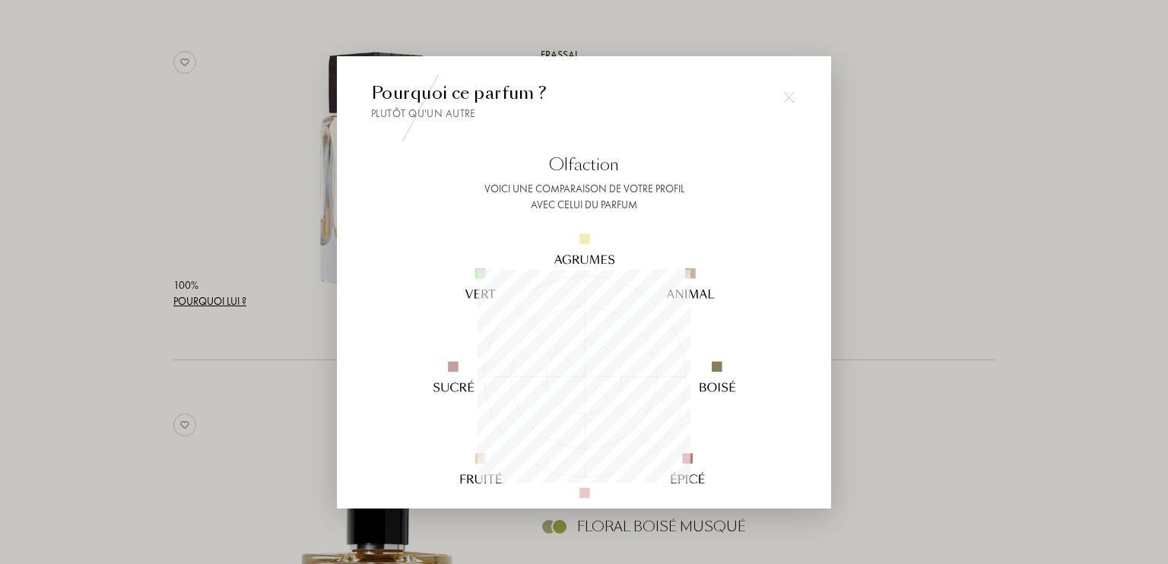
scroll to position [263, 0]
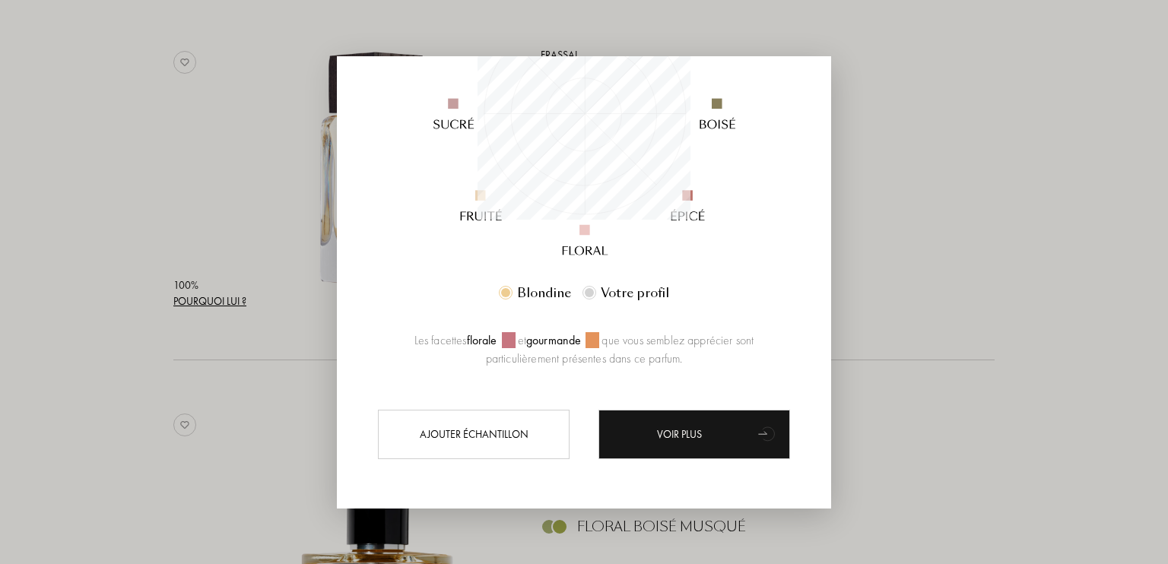
click at [975, 272] on div at bounding box center [584, 282] width 1168 height 564
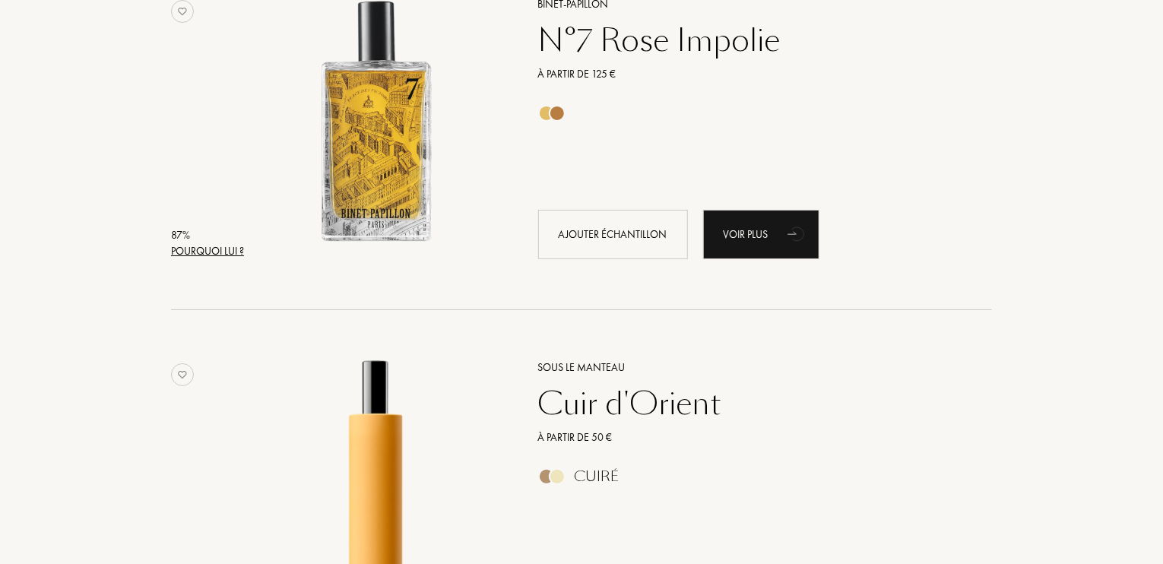
scroll to position [2840, 0]
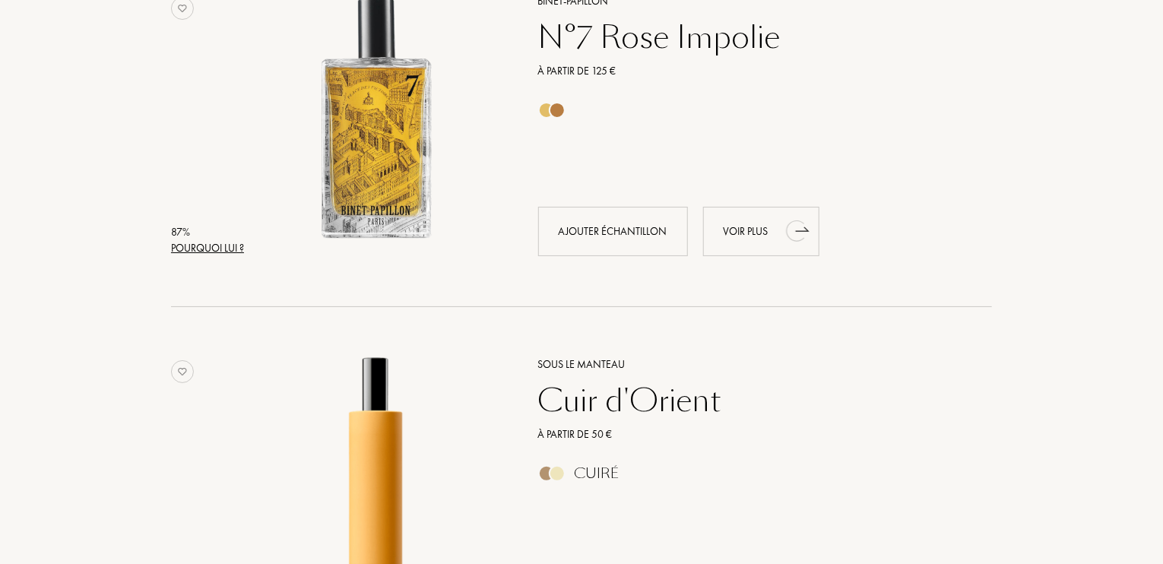
click at [753, 227] on div "Voir plus" at bounding box center [761, 231] width 116 height 49
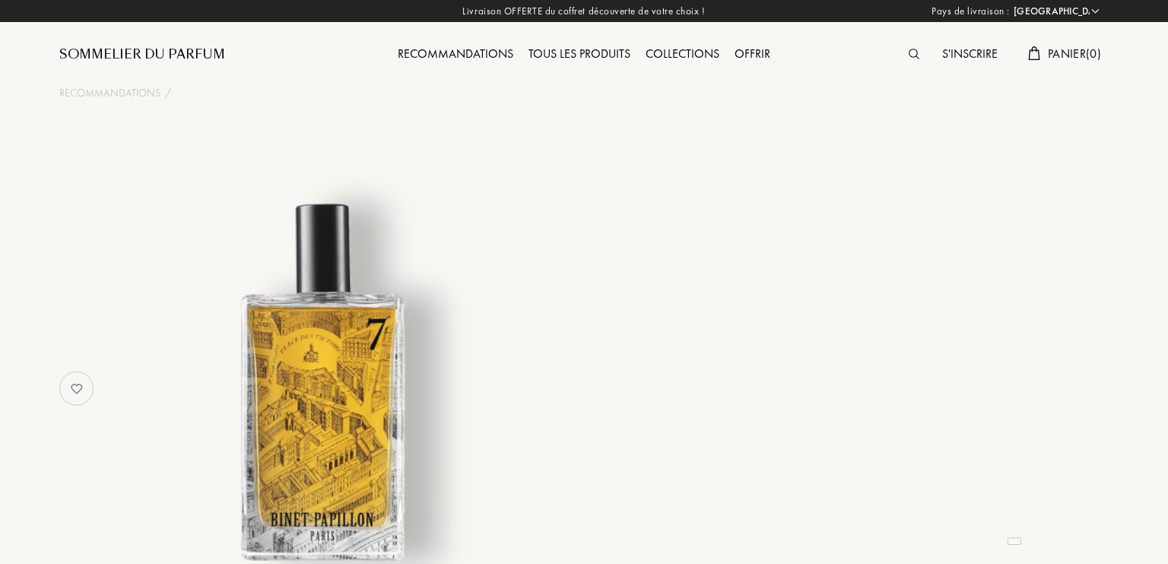
select select "FR"
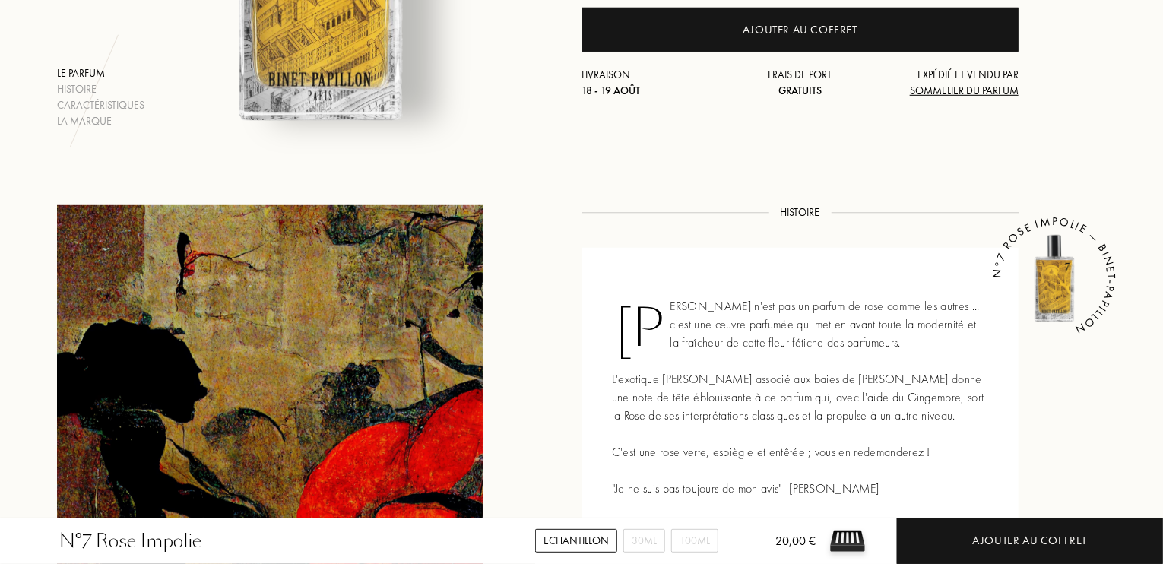
scroll to position [439, 0]
